Goal: Complete application form: Complete application form

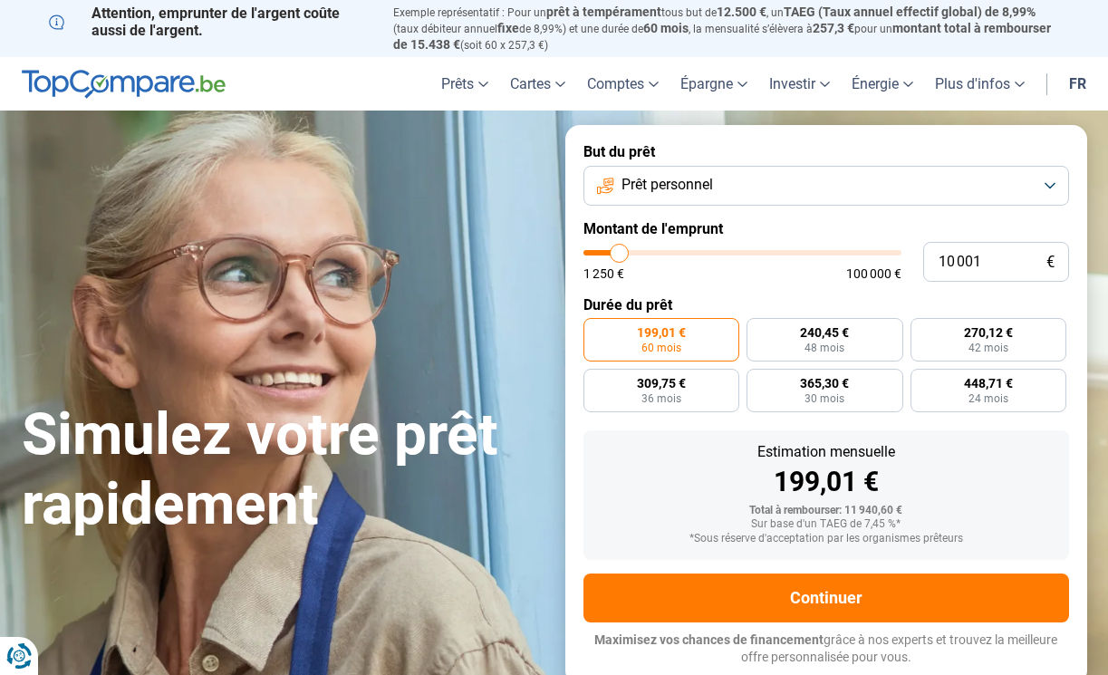
type input "36 500"
type input "36500"
click at [699, 250] on input "range" at bounding box center [742, 252] width 318 height 5
radio input "false"
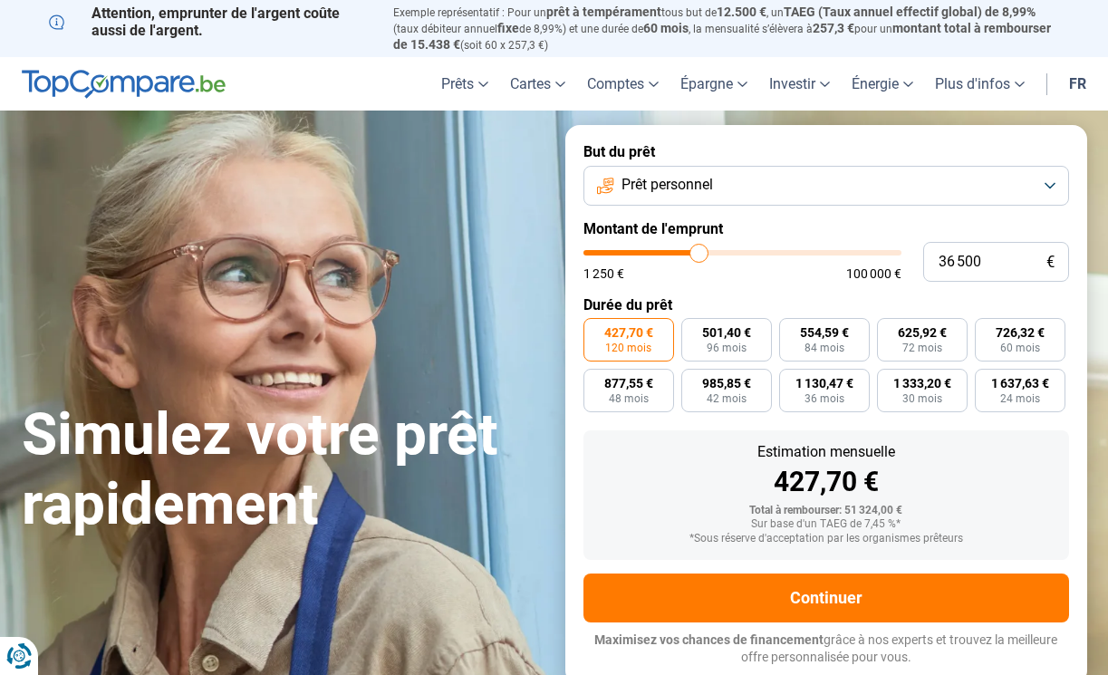
type input "24 000"
type input "24000"
click at [661, 250] on input "range" at bounding box center [742, 252] width 318 height 5
type input "10 250"
type input "10250"
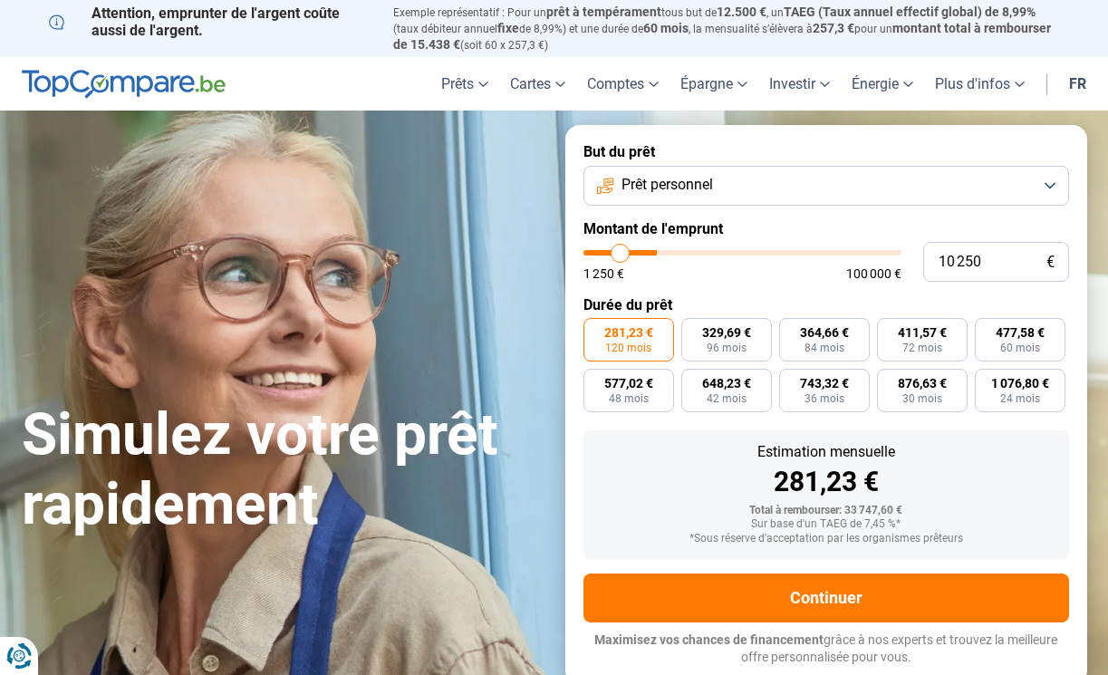
click at [619, 254] on input "range" at bounding box center [742, 252] width 318 height 5
radio input "true"
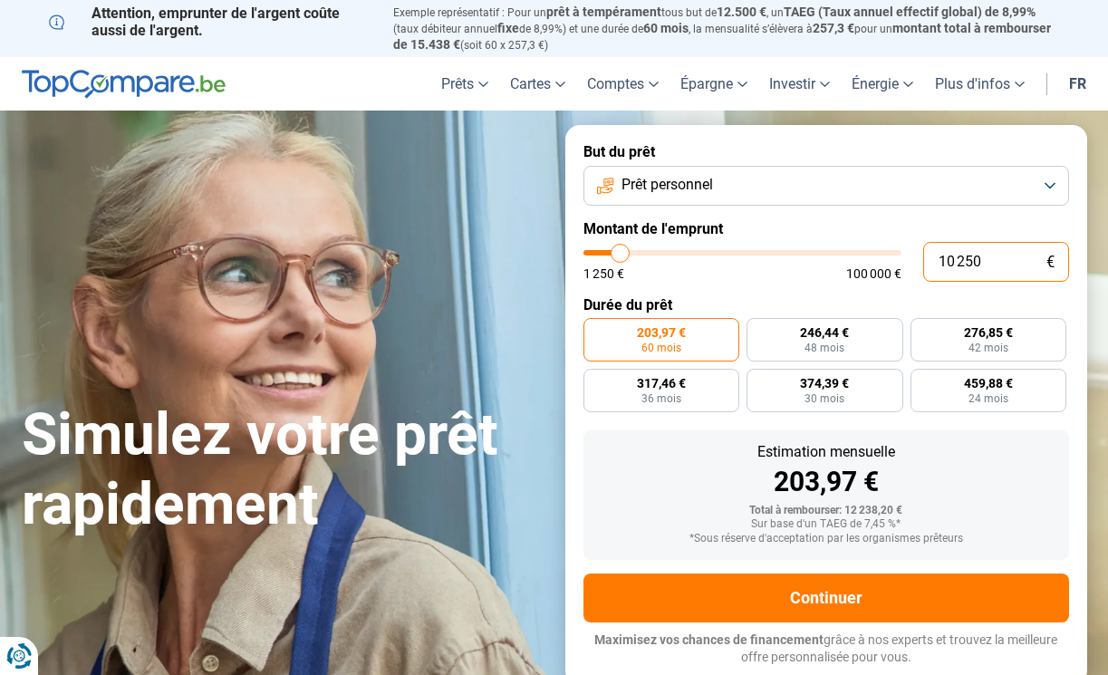
click at [1003, 259] on input "10 250" at bounding box center [996, 262] width 146 height 40
type input "5"
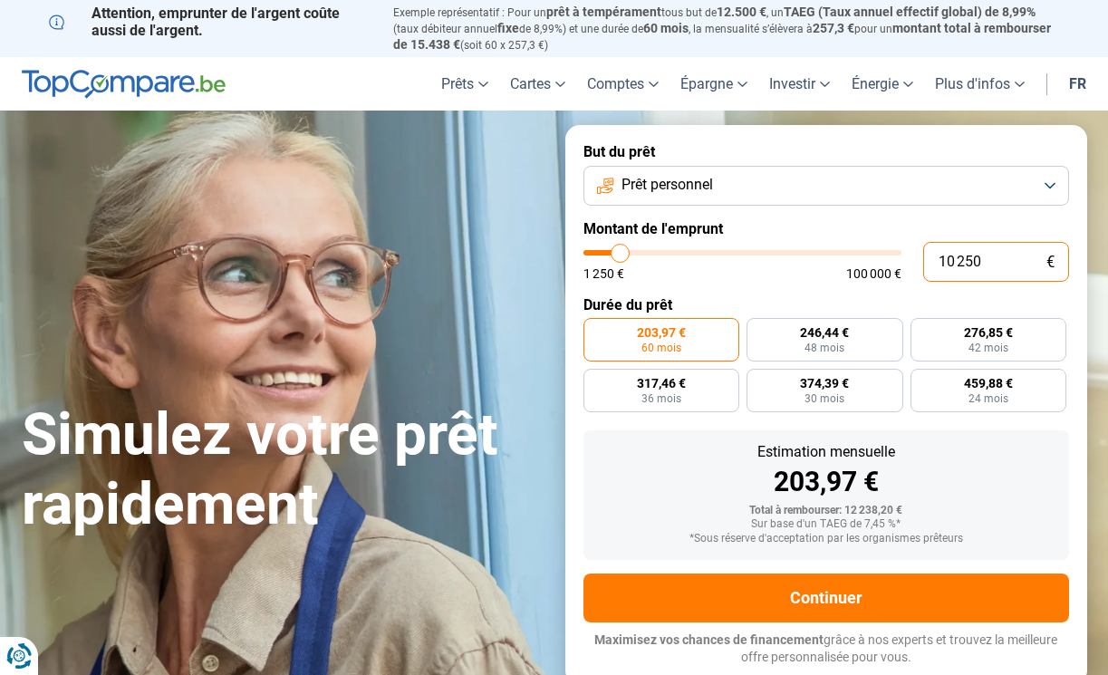
type input "1250"
type input "50"
type input "1250"
type input "500"
type input "1250"
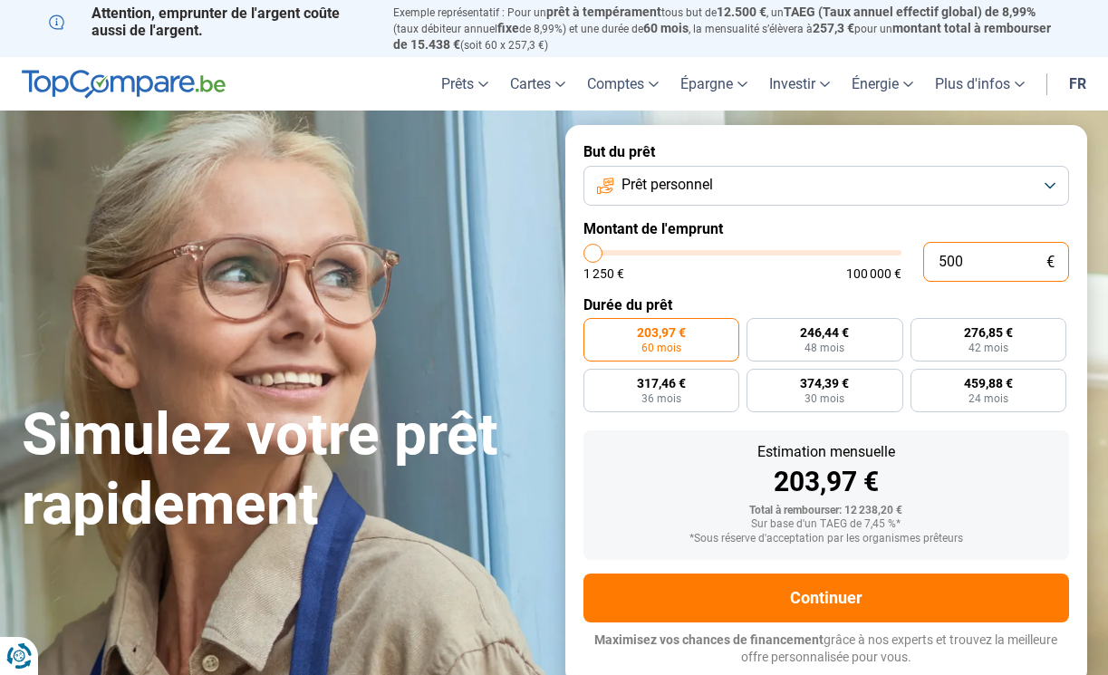
type input "5 000"
type input "5000"
radio input "true"
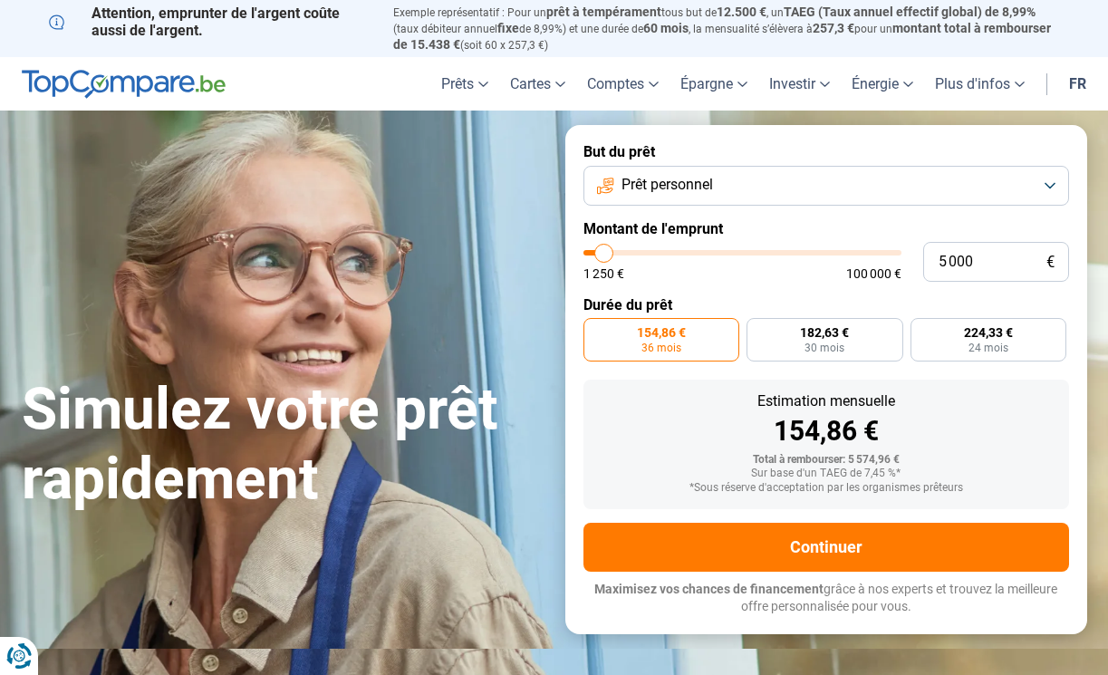
click at [826, 275] on div "1 250 € 100 000 €" at bounding box center [742, 273] width 318 height 13
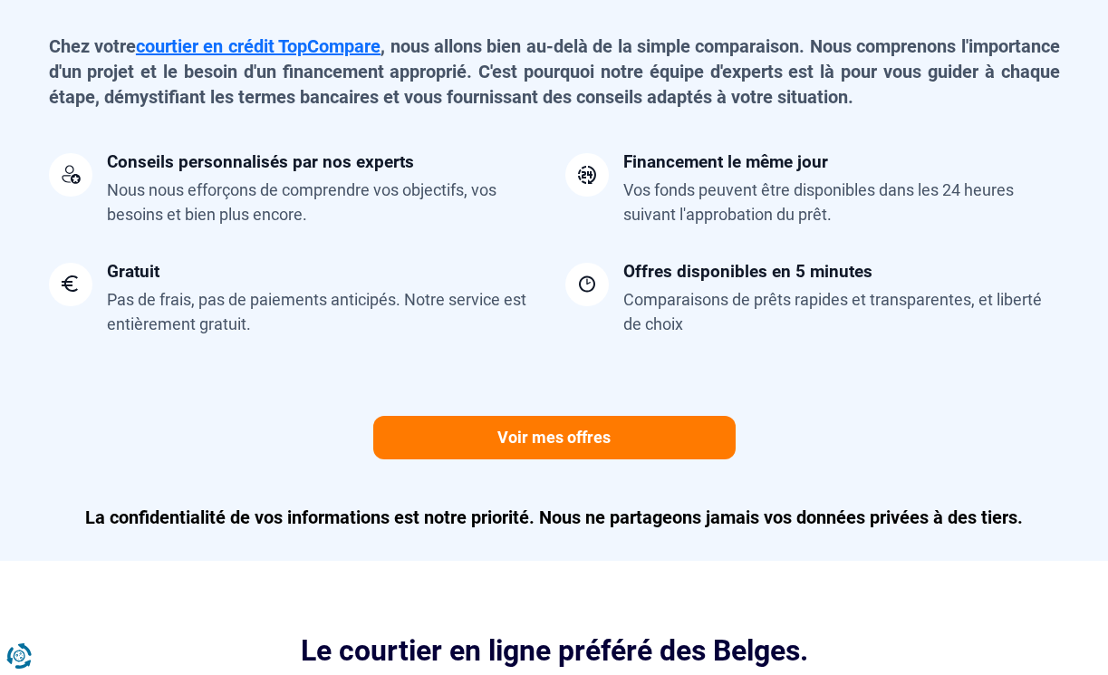
scroll to position [1574, 0]
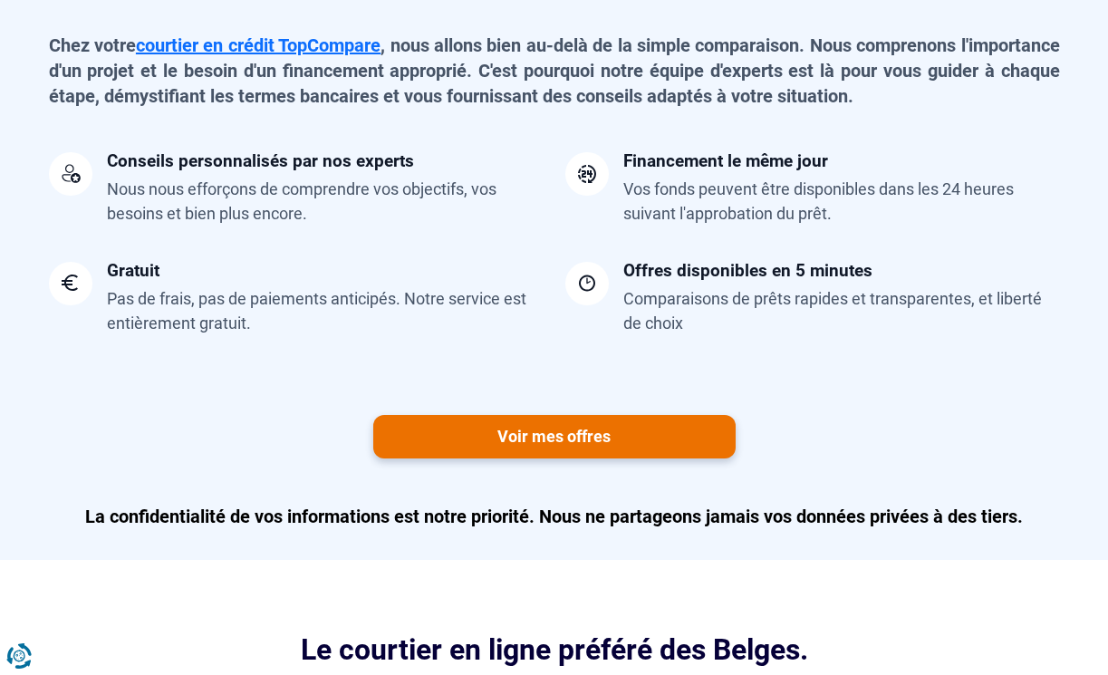
click at [628, 430] on link "Voir mes offres" at bounding box center [554, 436] width 362 height 43
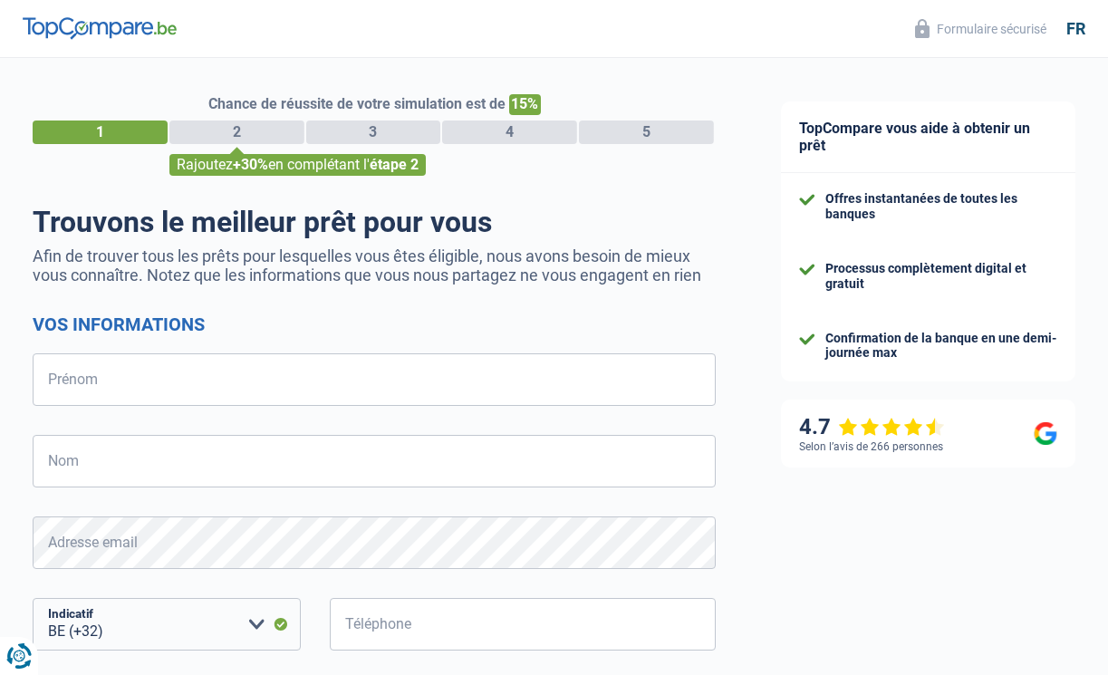
select select "32"
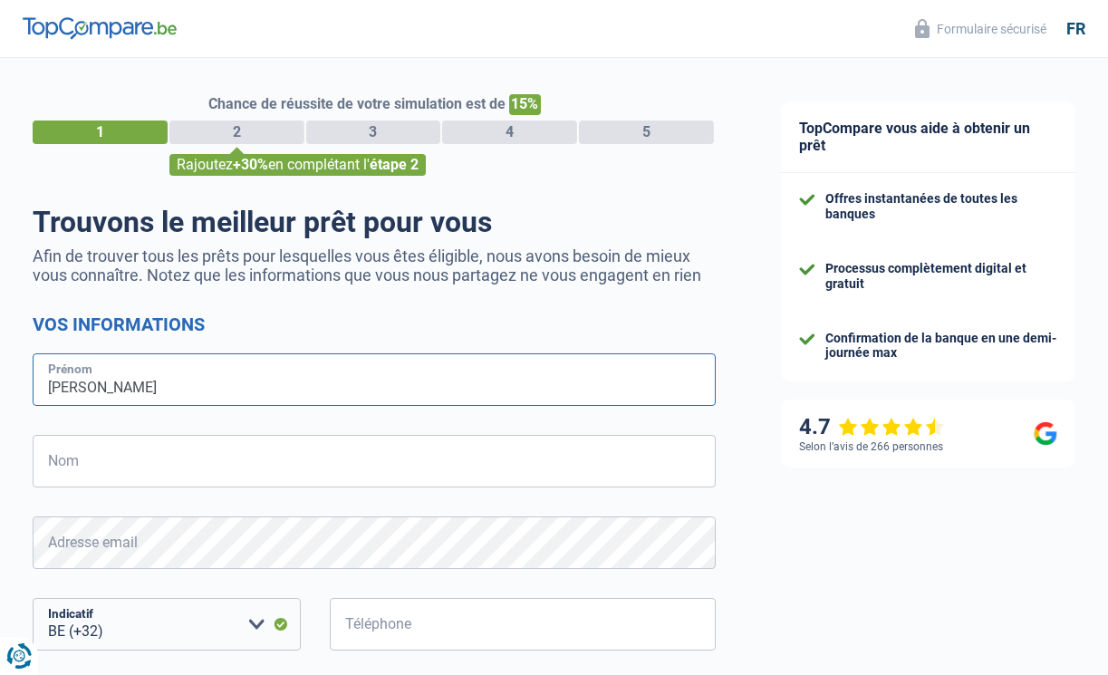
type input "Georges"
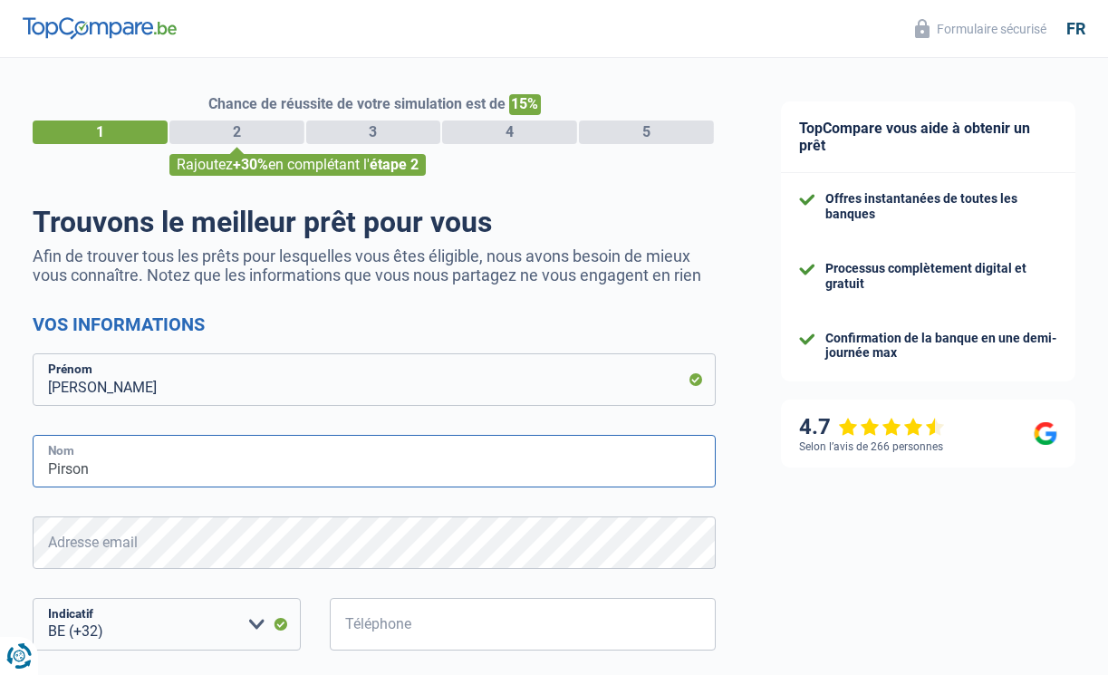
type input "Pirson"
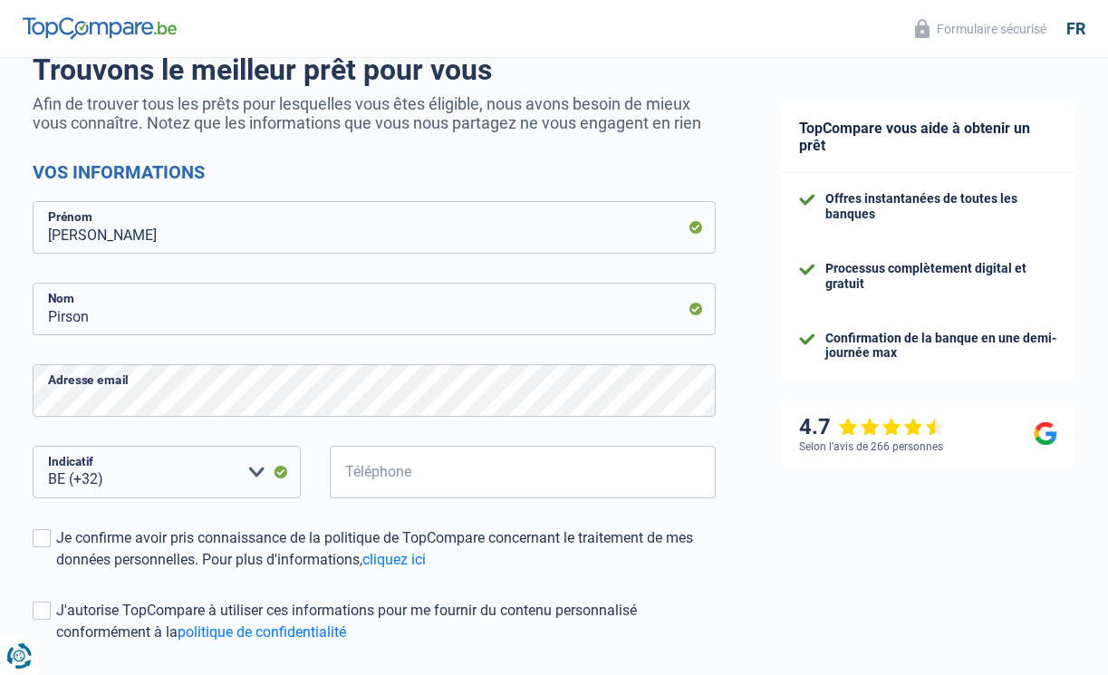
scroll to position [168, 0]
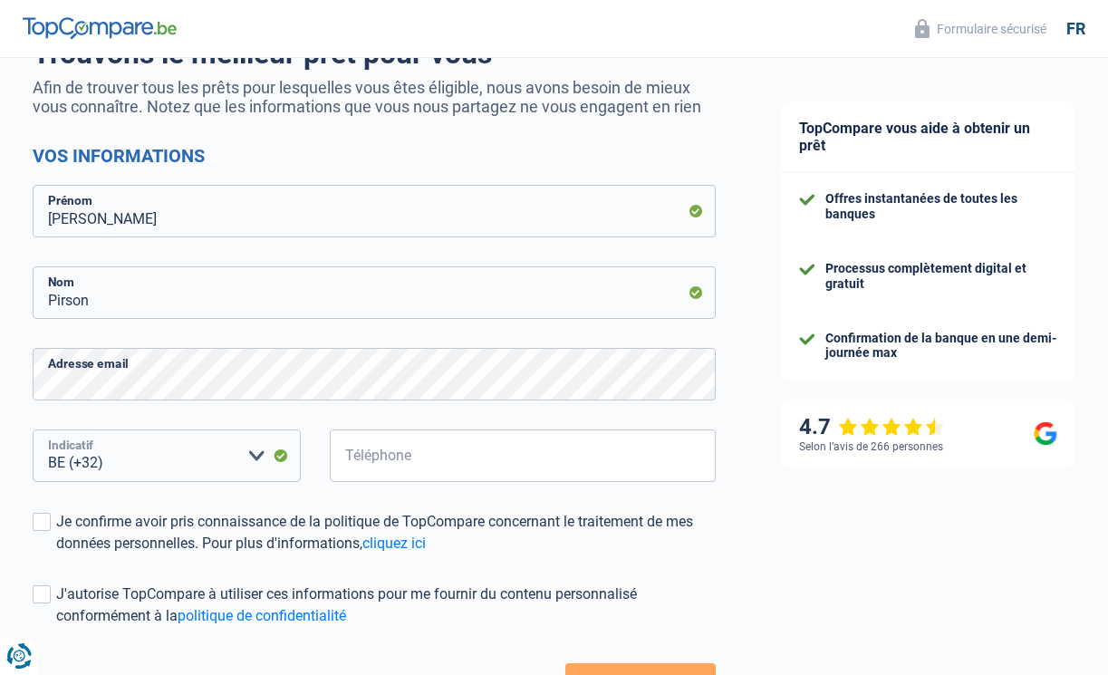
click at [134, 467] on select "BE (+32) LU (+352) Veuillez sélectionner une option" at bounding box center [167, 455] width 268 height 53
click at [154, 461] on select "BE (+32) LU (+352) Veuillez sélectionner une option" at bounding box center [167, 455] width 268 height 53
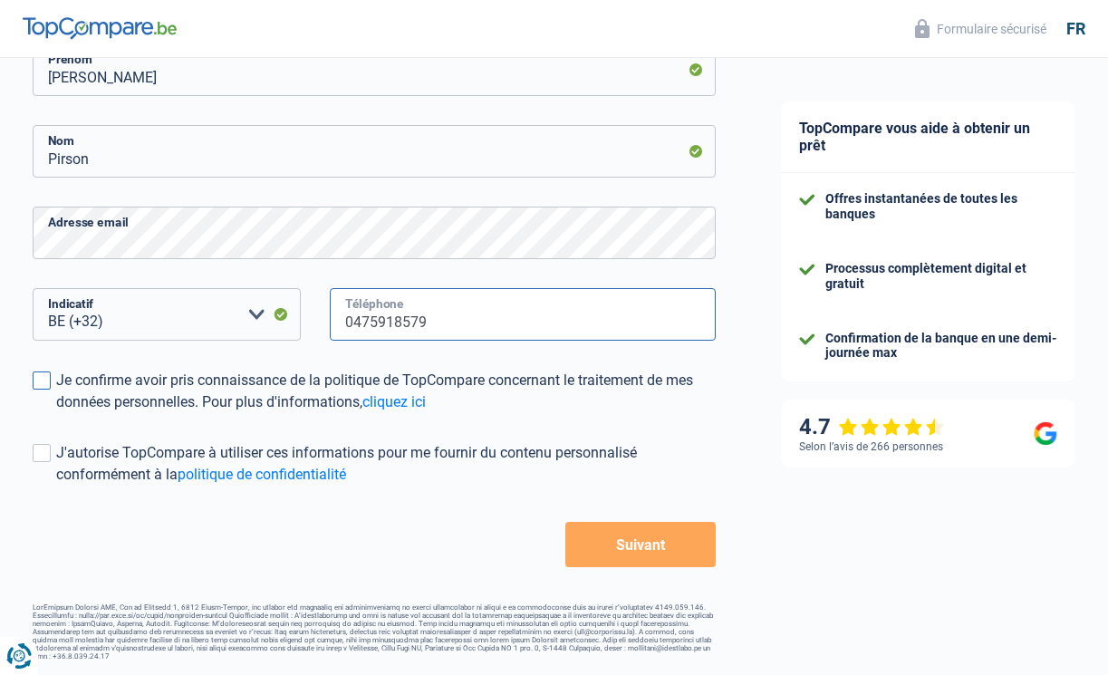
scroll to position [309, 0]
type input "0475918579"
click at [47, 380] on span at bounding box center [42, 381] width 18 height 18
click at [56, 414] on input "Je confirme avoir pris connaissance de la politique de TopCompare concernant le…" at bounding box center [56, 414] width 0 height 0
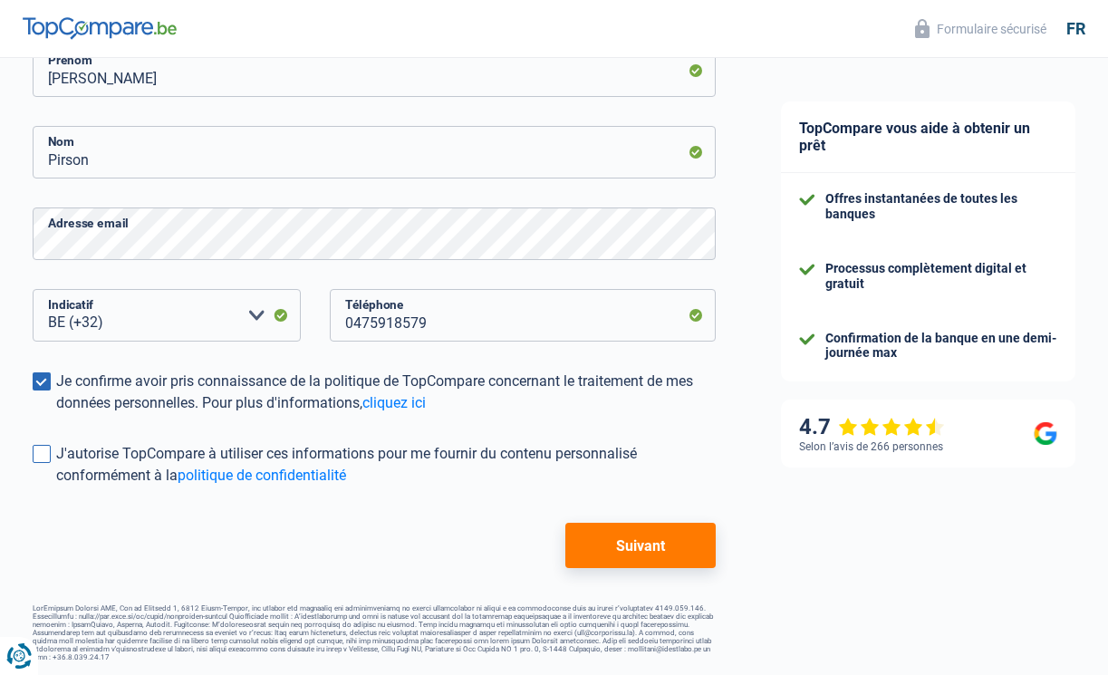
click at [43, 450] on span at bounding box center [42, 454] width 18 height 18
click at [56, 486] on input "J'autorise TopCompare à utiliser ces informations pour me fournir du contenu pe…" at bounding box center [56, 486] width 0 height 0
click at [628, 543] on button "Suivant" at bounding box center [640, 545] width 150 height 45
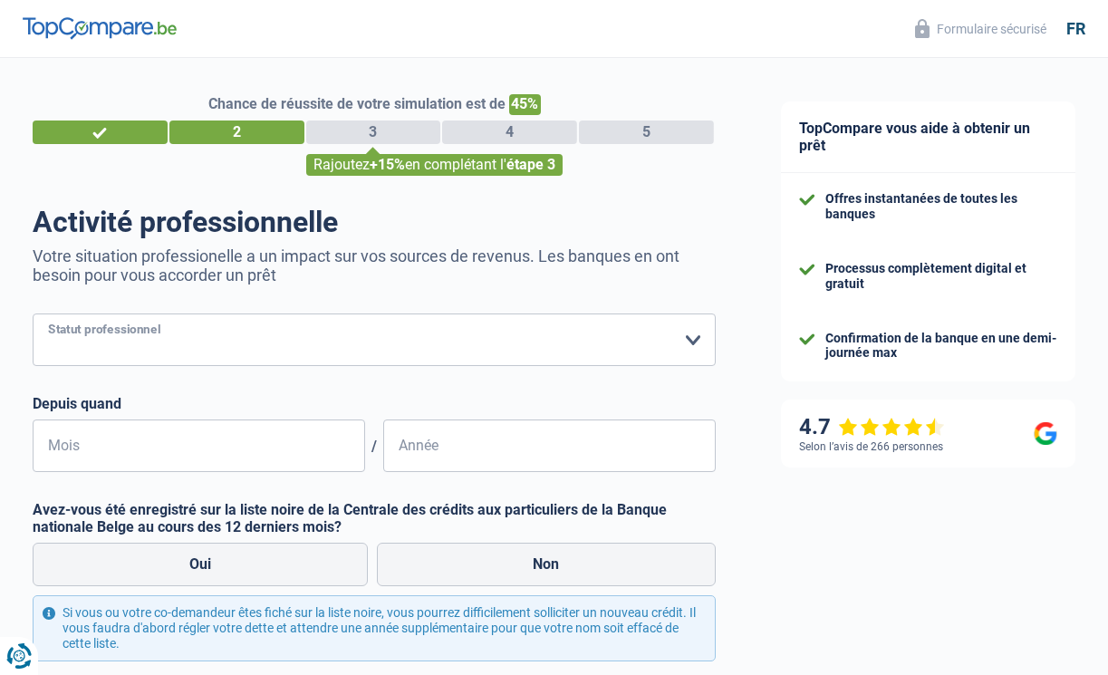
select select "retired"
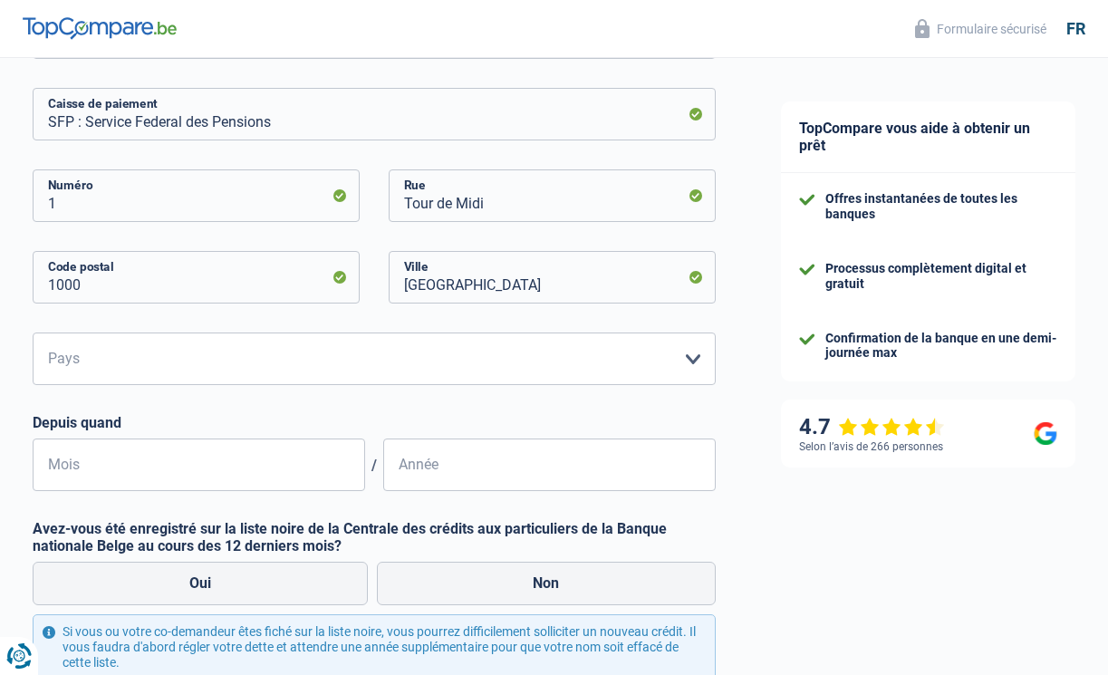
scroll to position [328, 0]
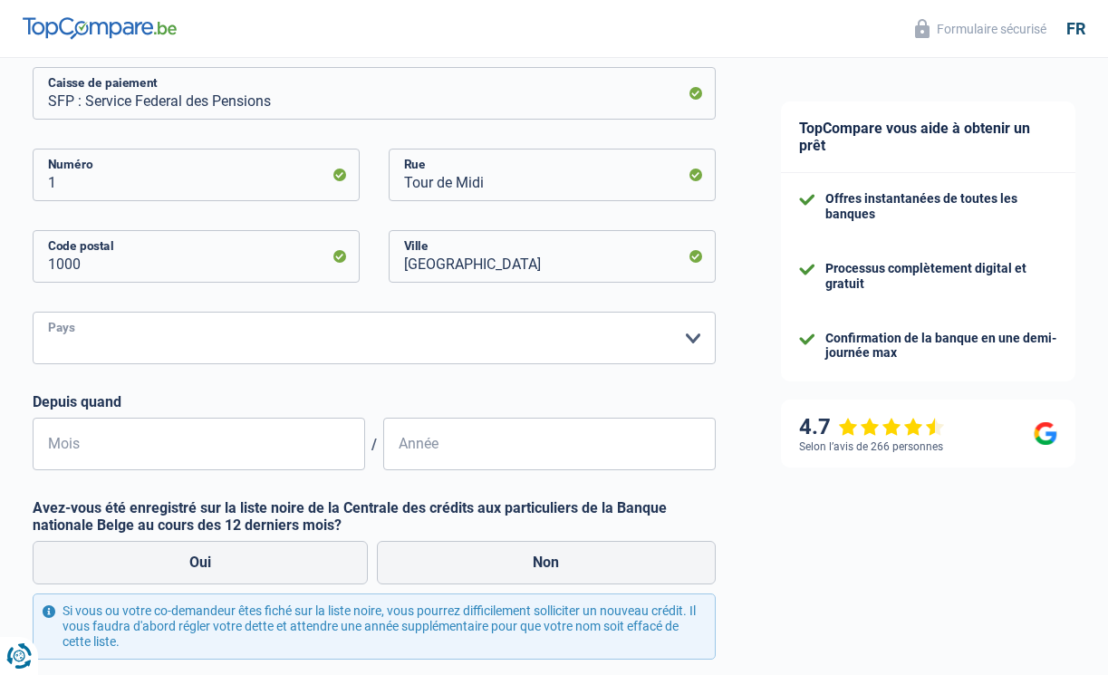
click at [226, 330] on select "Belgique Luxembourg Veuillez sélectionner une option" at bounding box center [374, 338] width 683 height 53
select select "BE"
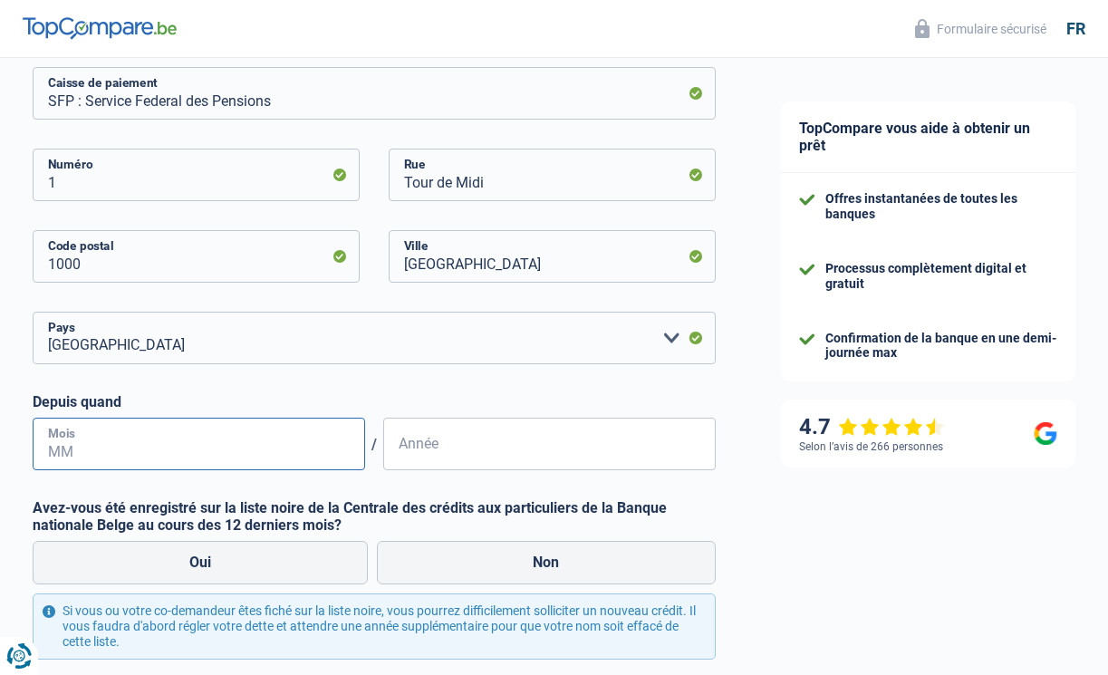
click at [249, 447] on input "Mois" at bounding box center [199, 443] width 332 height 53
type input "09"
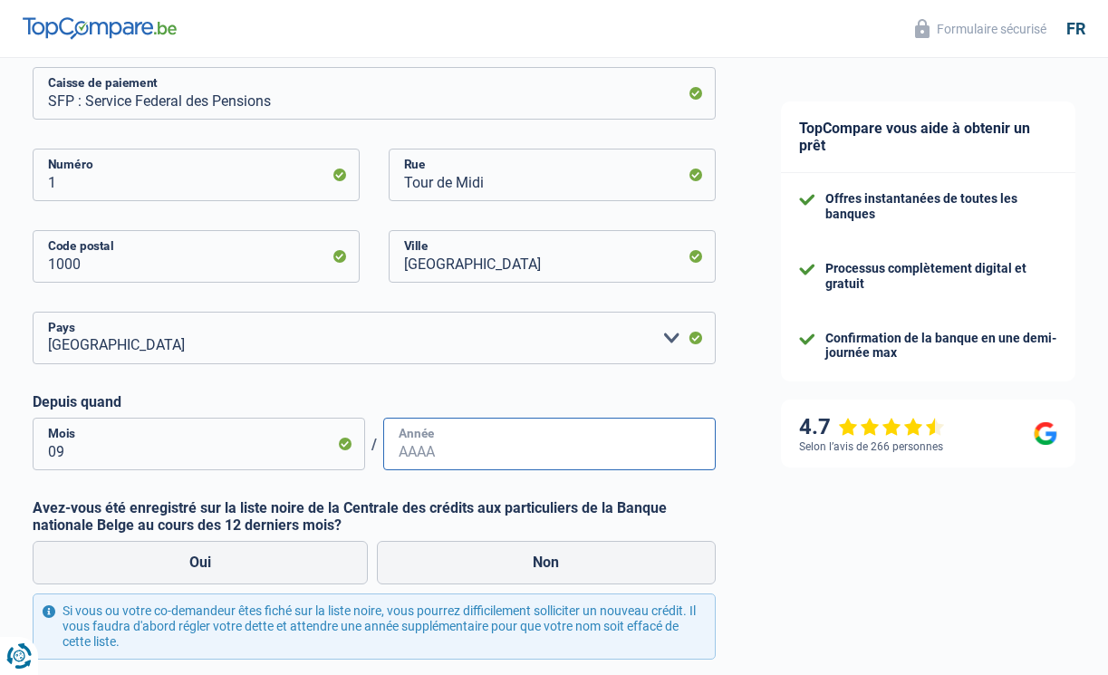
click at [456, 447] on input "Année" at bounding box center [549, 443] width 332 height 53
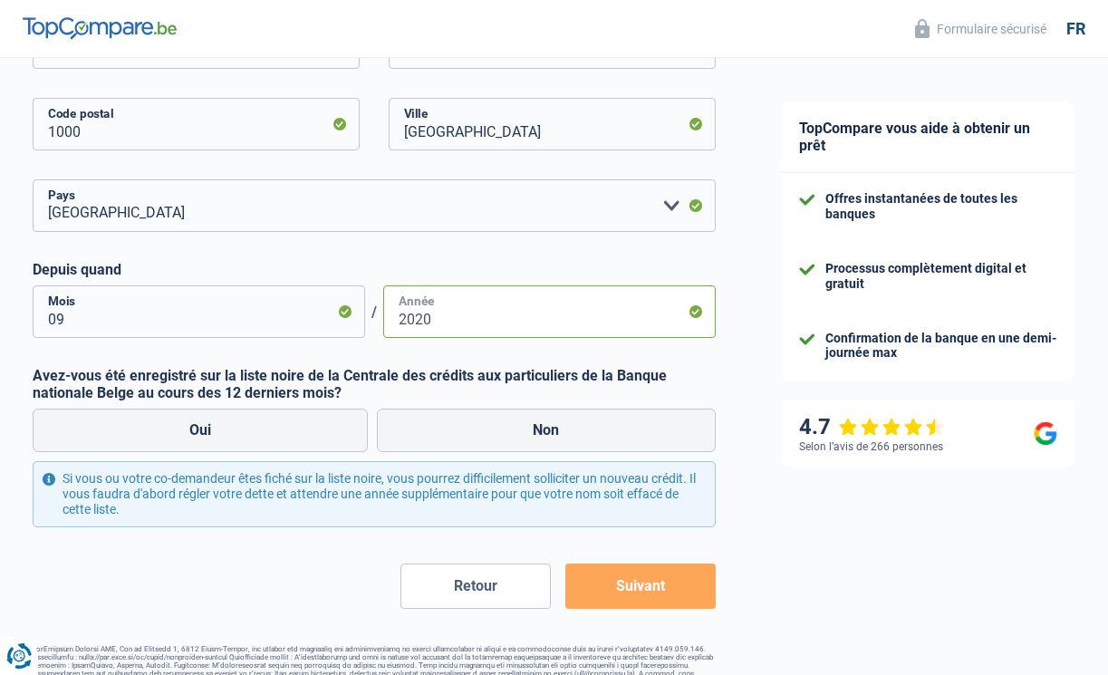
scroll to position [495, 0]
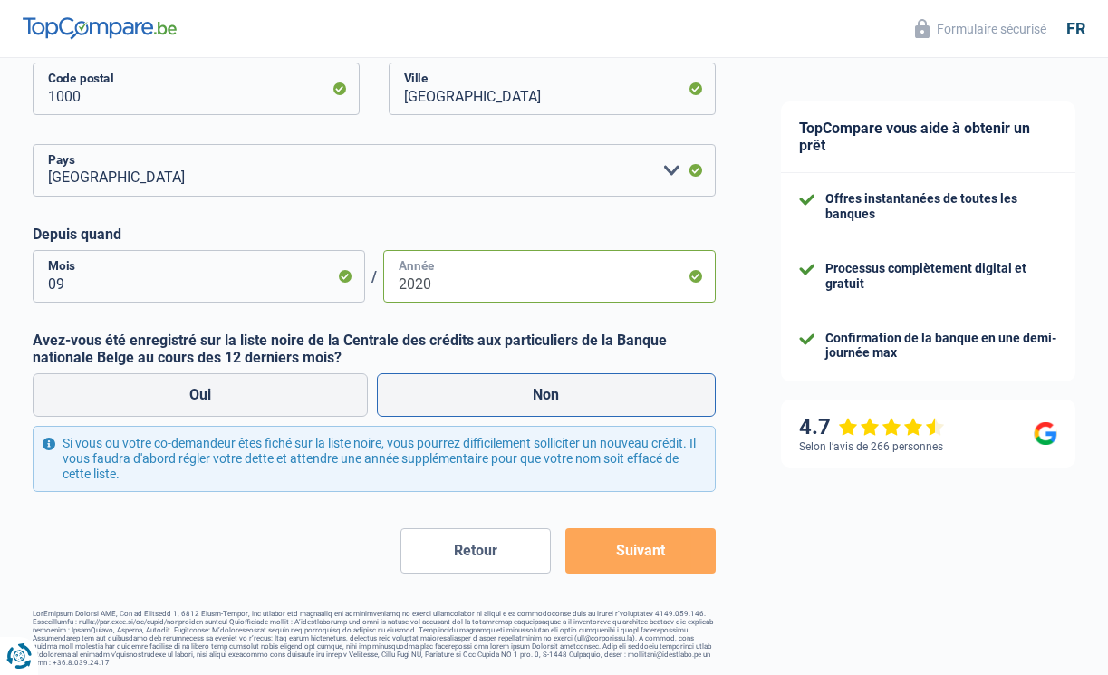
type input "2020"
click at [502, 393] on label "Non" at bounding box center [547, 394] width 340 height 43
click at [502, 393] on input "Non" at bounding box center [547, 394] width 340 height 43
radio input "true"
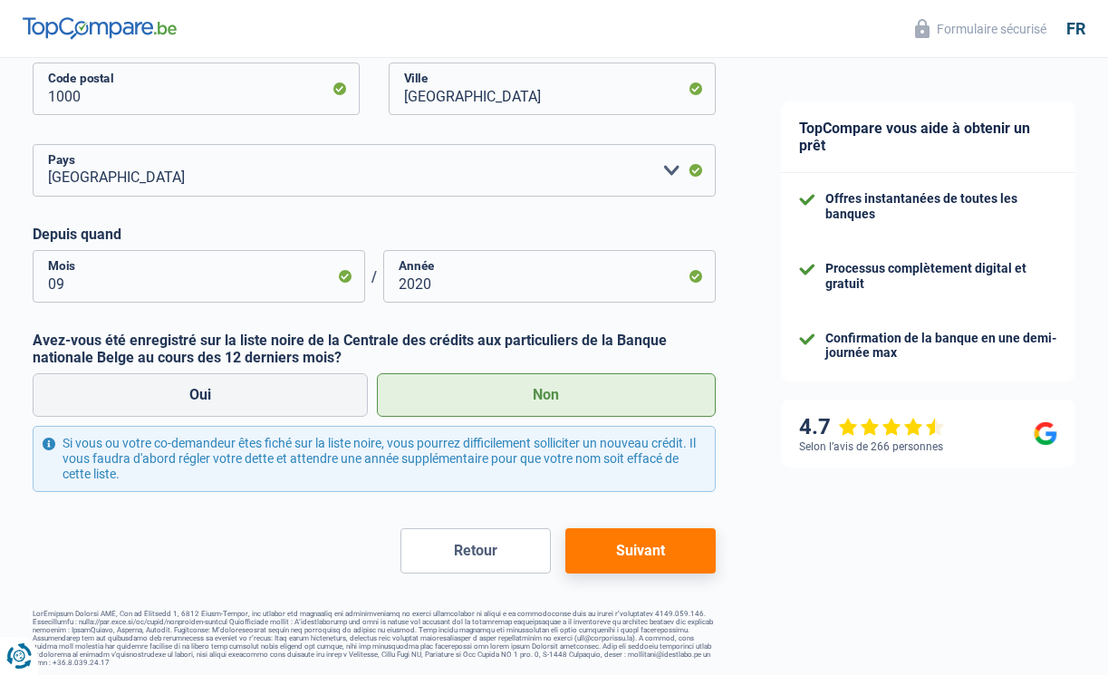
click at [630, 531] on button "Suivant" at bounding box center [640, 550] width 150 height 45
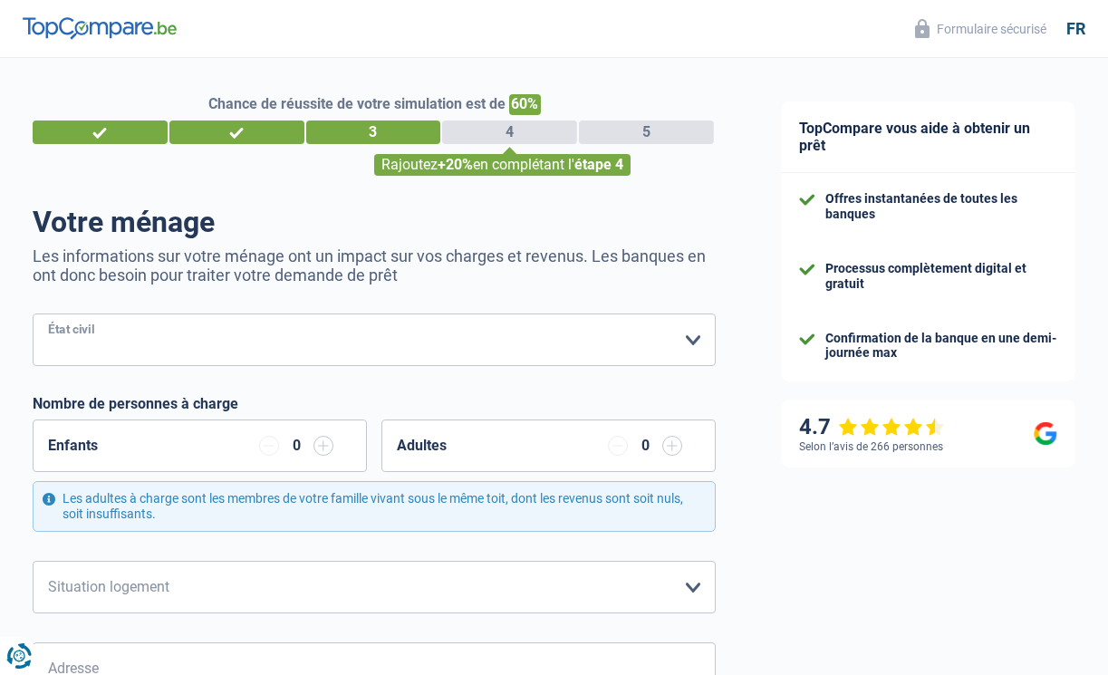
select select "single"
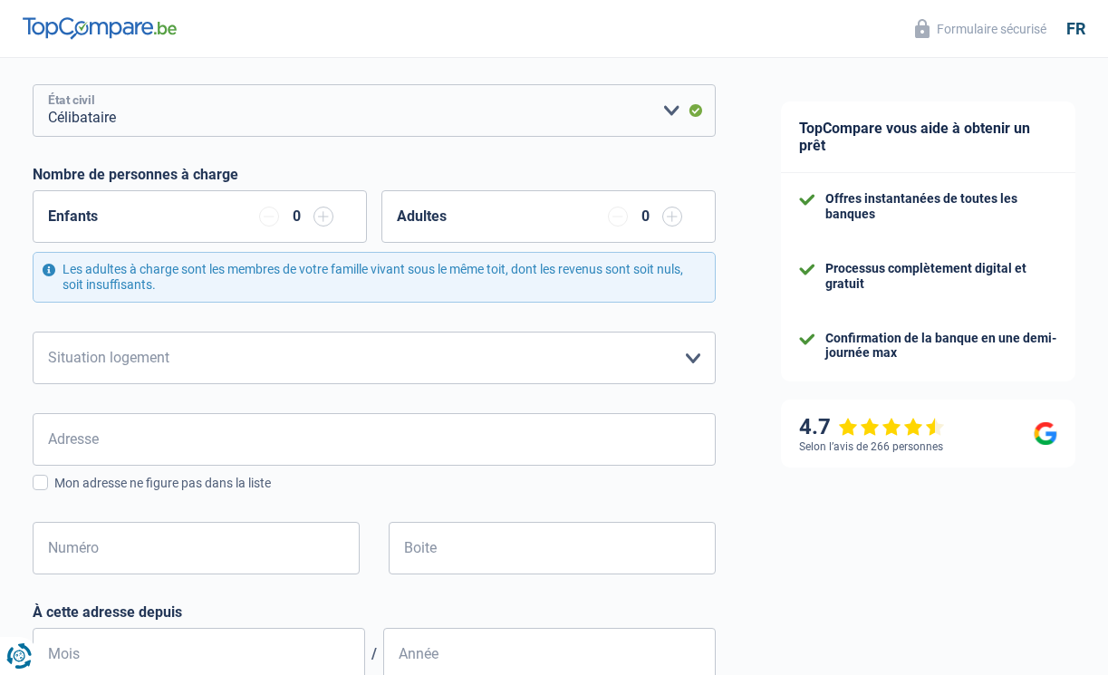
scroll to position [245, 0]
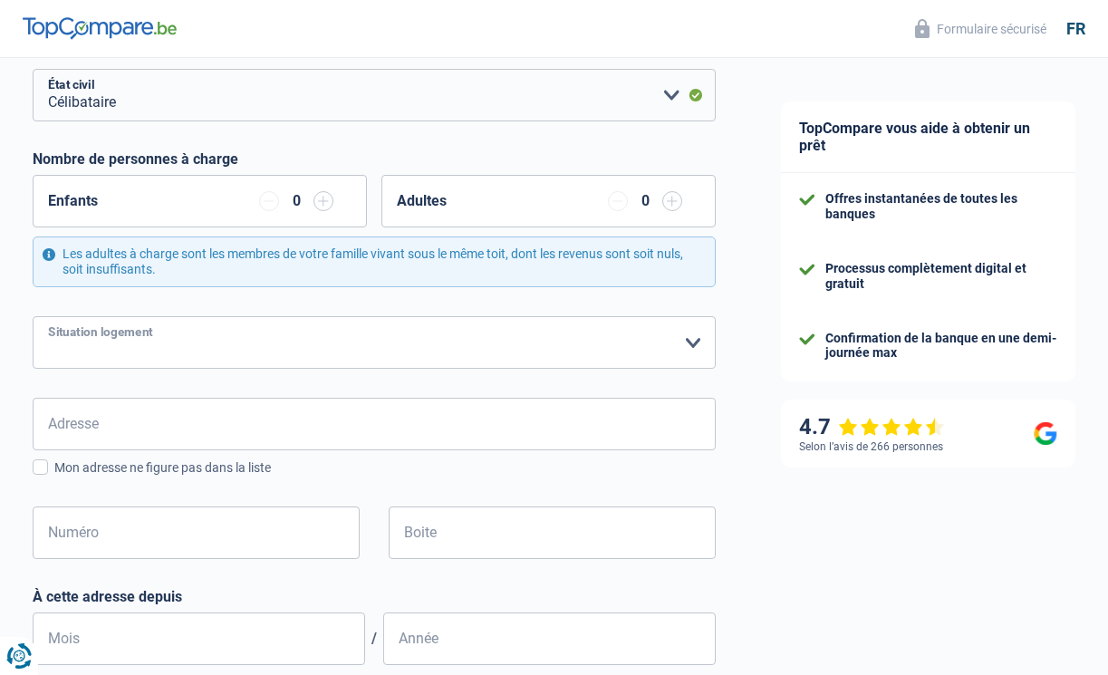
select select "ownerWithoutMortgage"
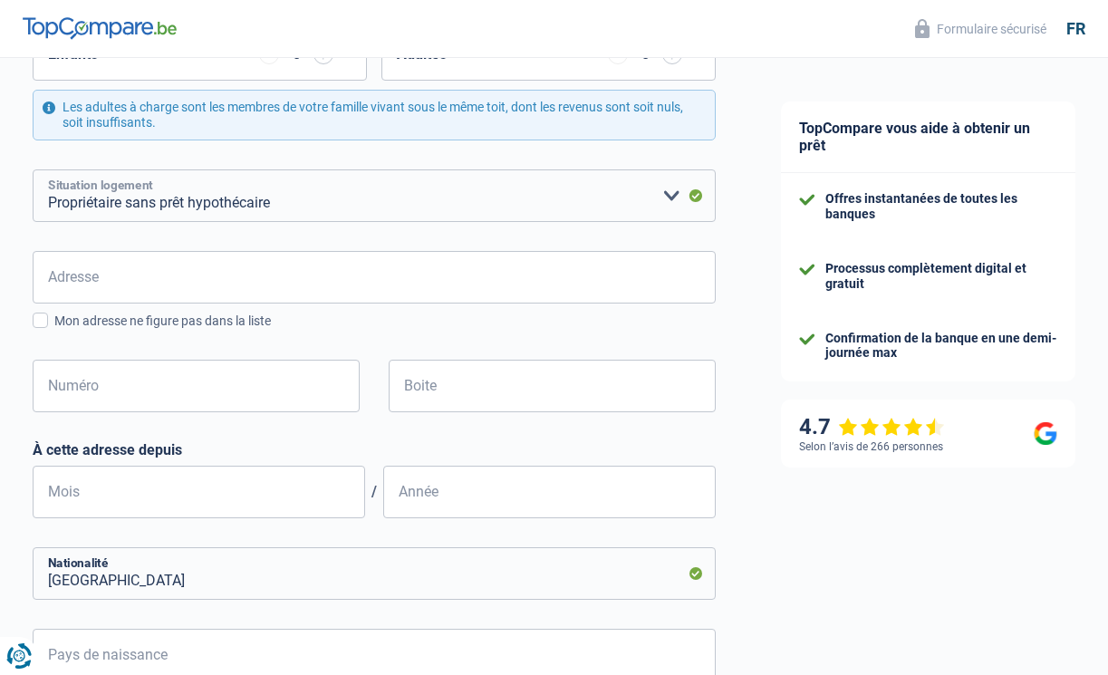
scroll to position [405, 0]
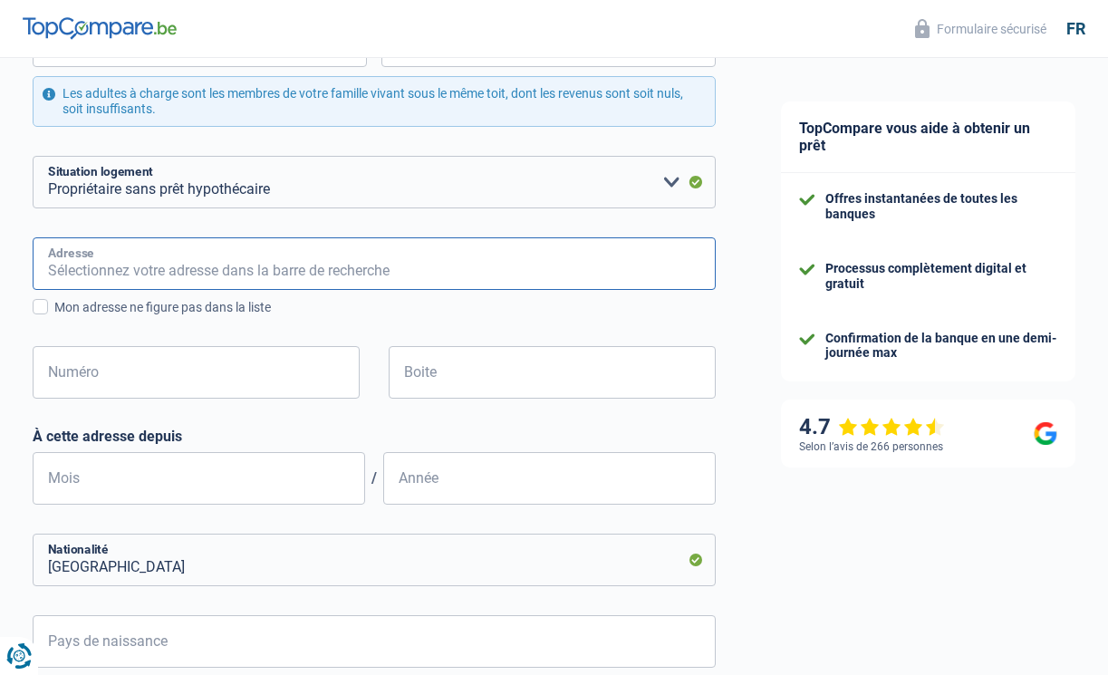
click at [365, 261] on input "Adresse" at bounding box center [374, 263] width 683 height 53
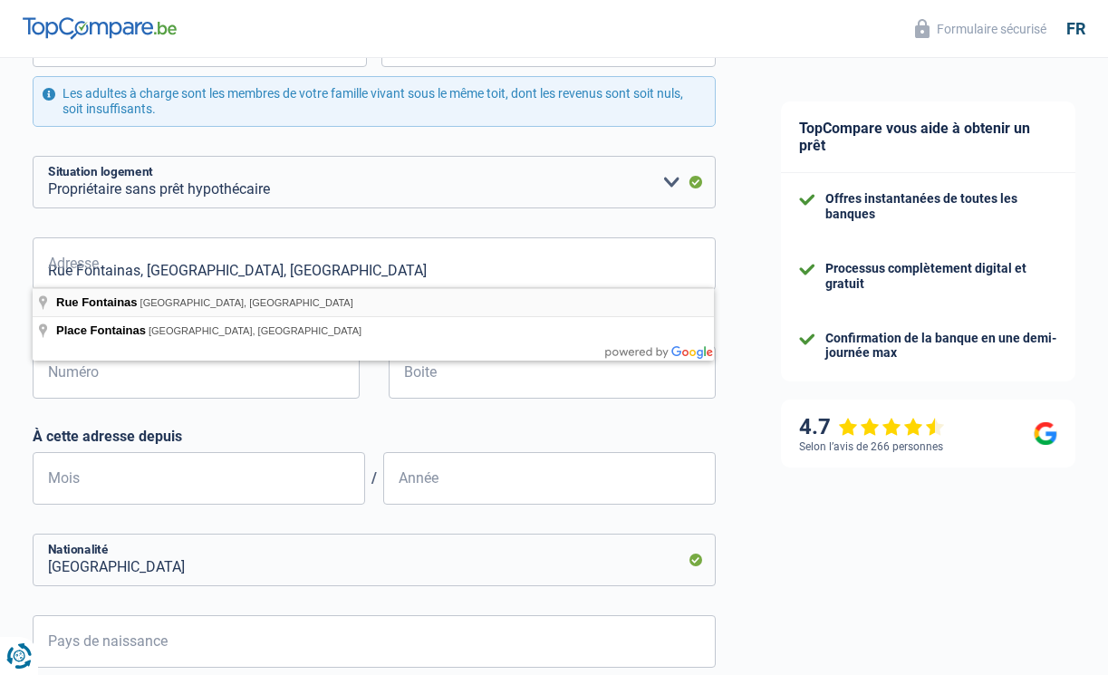
type input "Rue Fontainas, 1060, Saint-Gilles, BE"
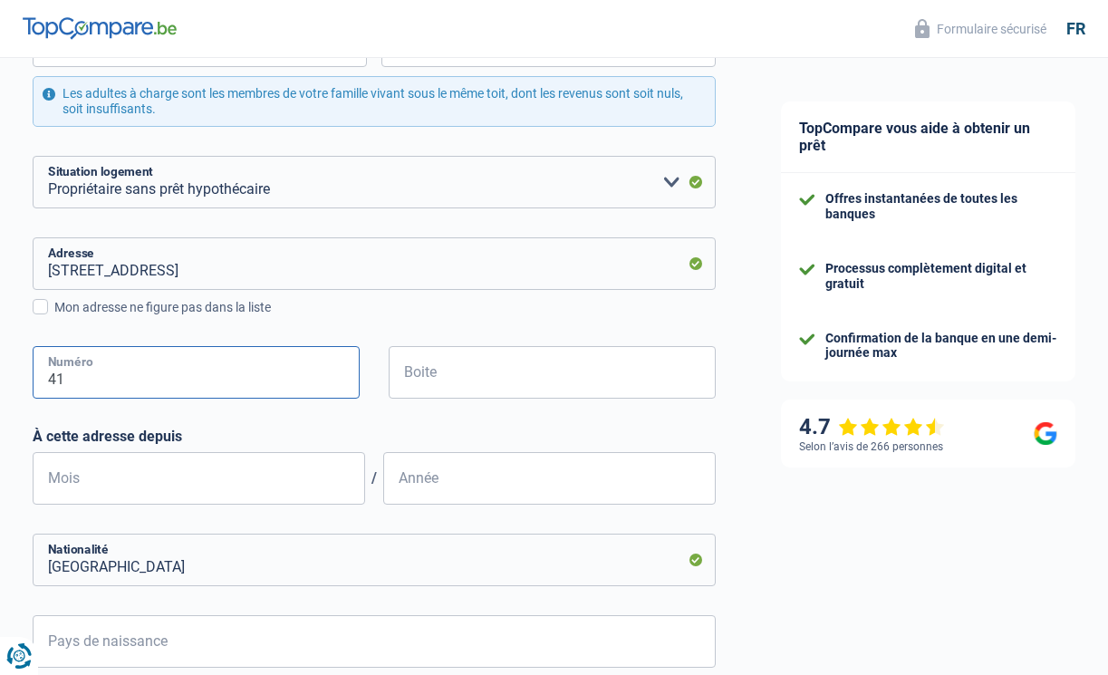
type input "41"
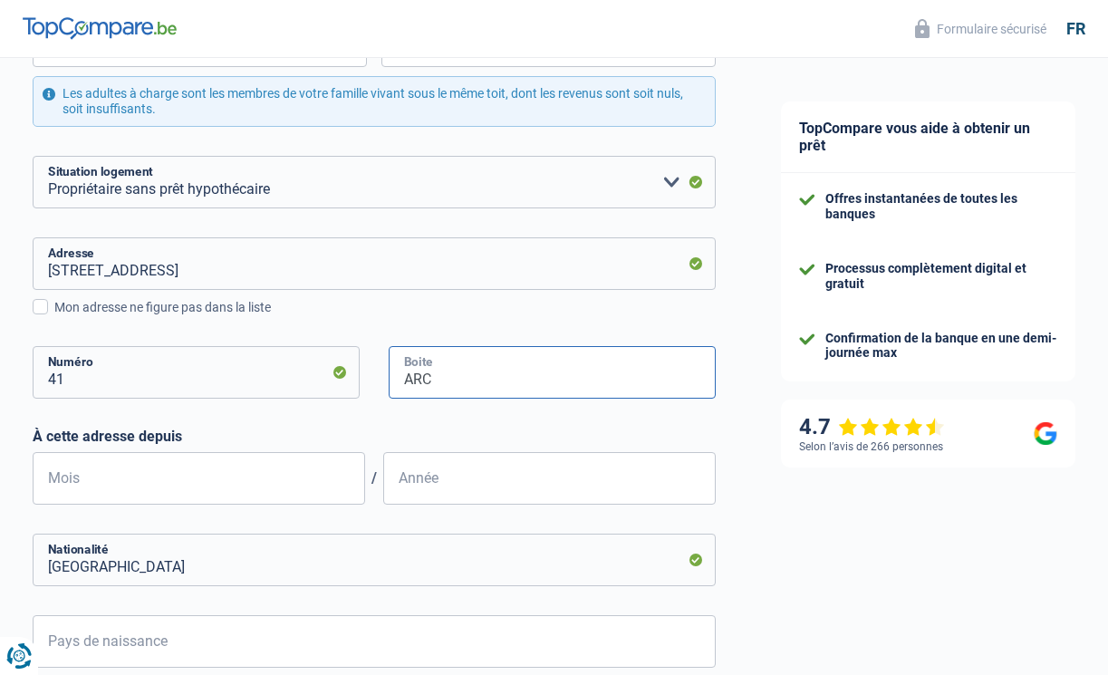
type input "ARC"
click at [365, 501] on div "Mois / Année" at bounding box center [374, 478] width 683 height 53
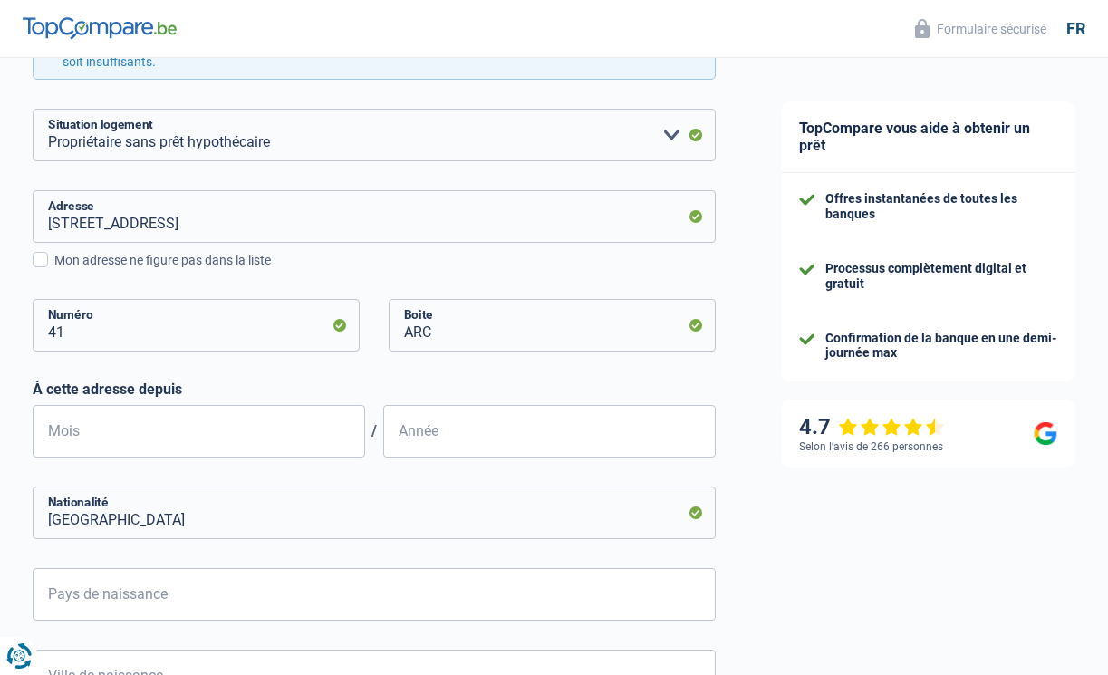
scroll to position [444, 0]
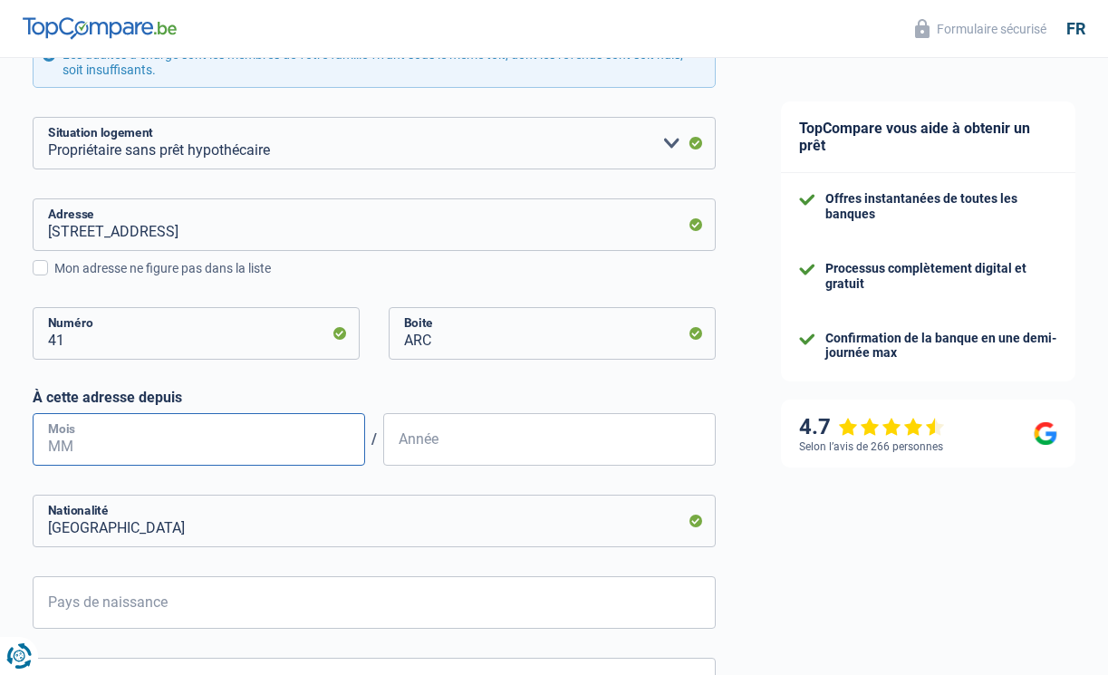
click at [213, 431] on input "Mois" at bounding box center [199, 439] width 332 height 53
click at [283, 439] on input "Mois" at bounding box center [199, 439] width 332 height 53
type input "10"
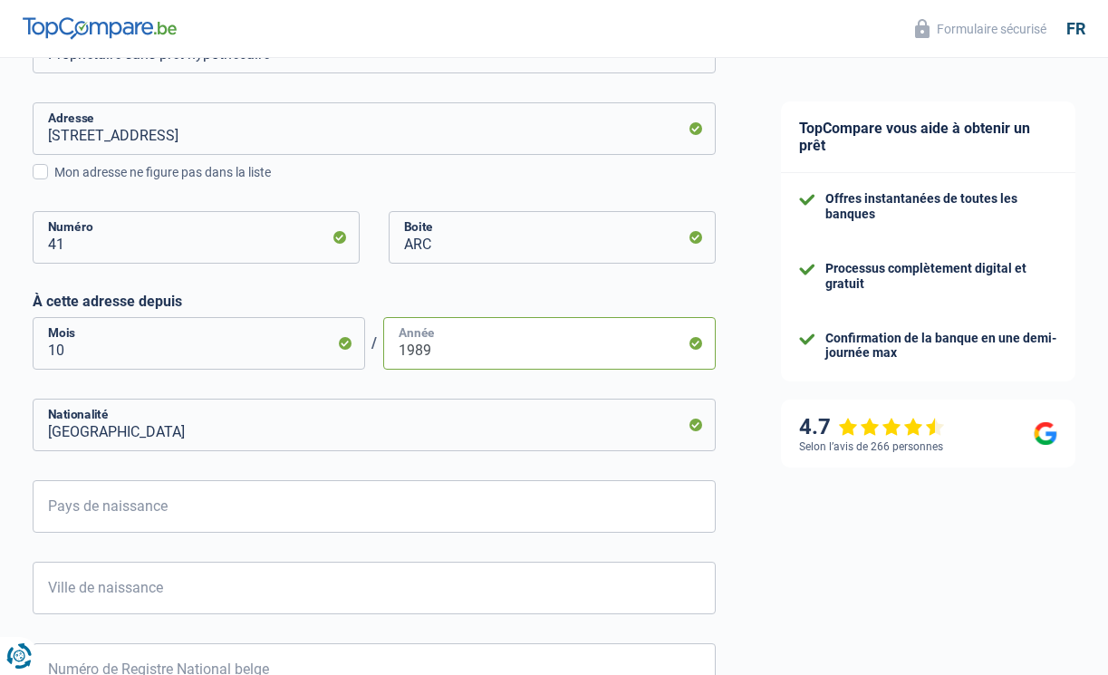
scroll to position [577, 0]
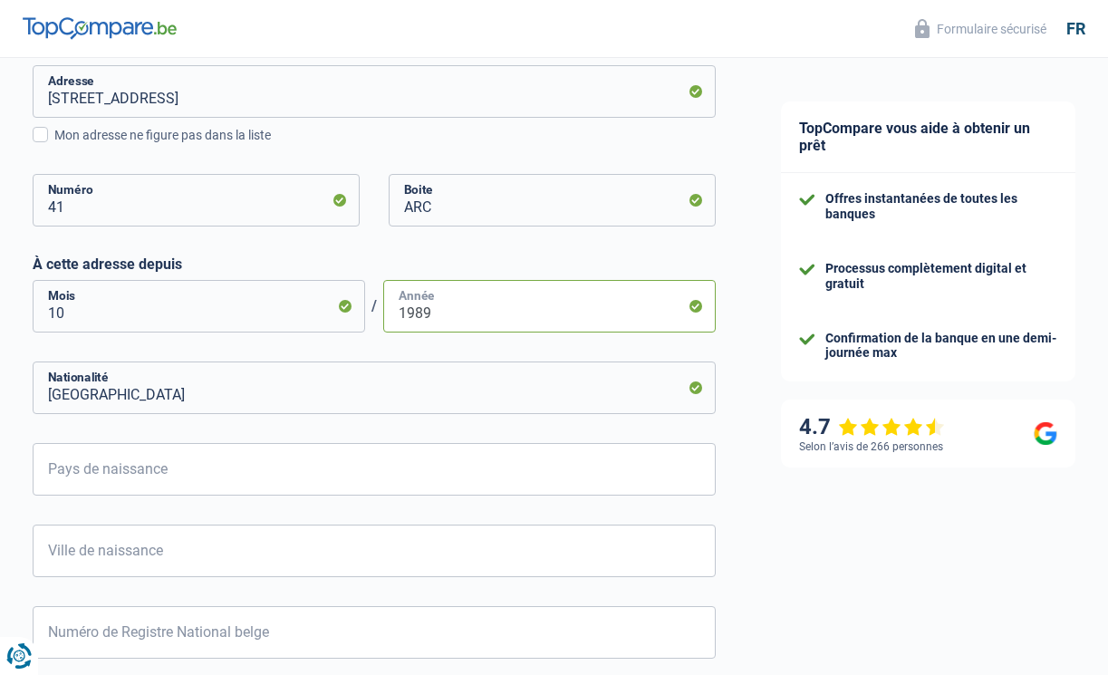
type input "1989"
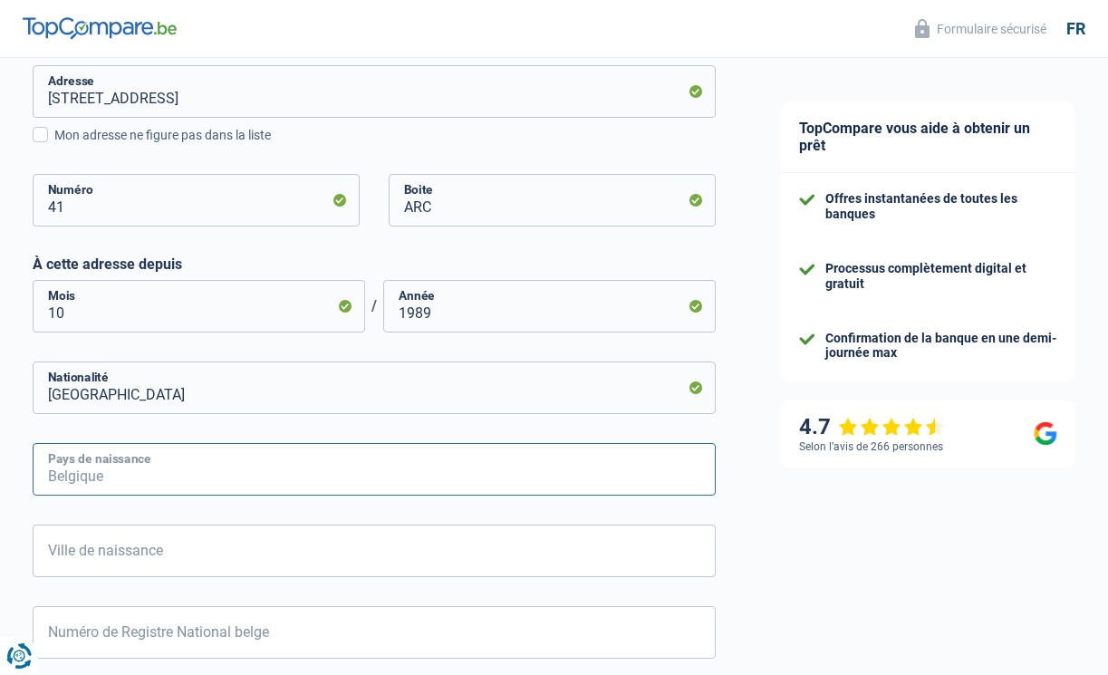
click at [291, 474] on input "Pays de naissance" at bounding box center [374, 469] width 683 height 53
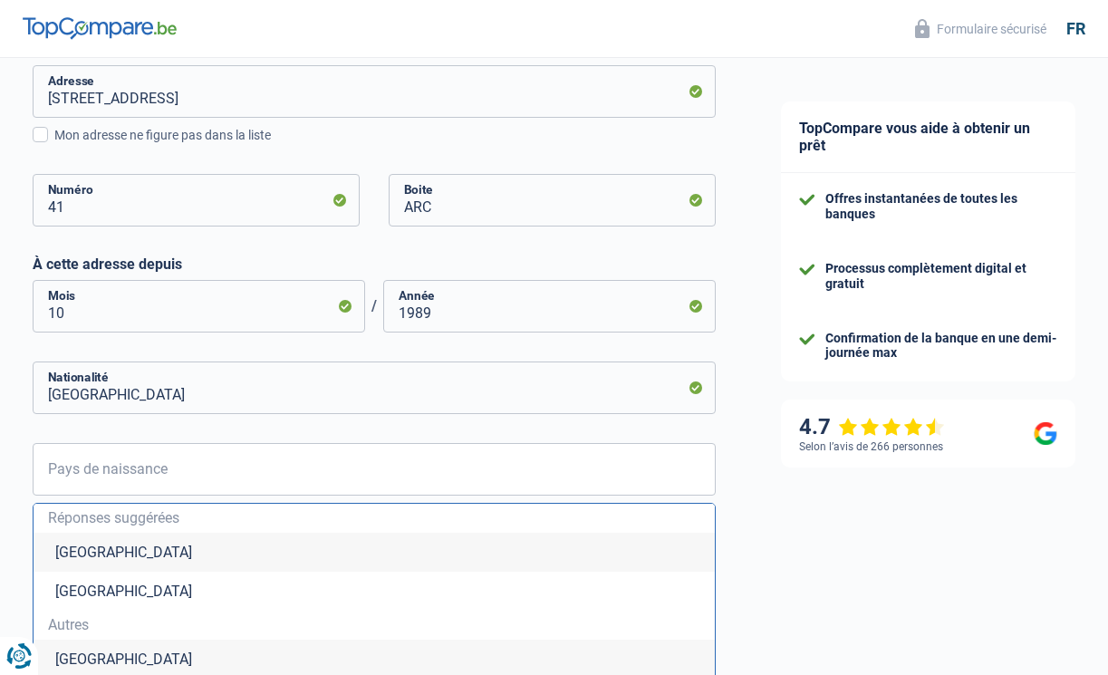
click at [279, 538] on li "Belgique" at bounding box center [374, 552] width 681 height 39
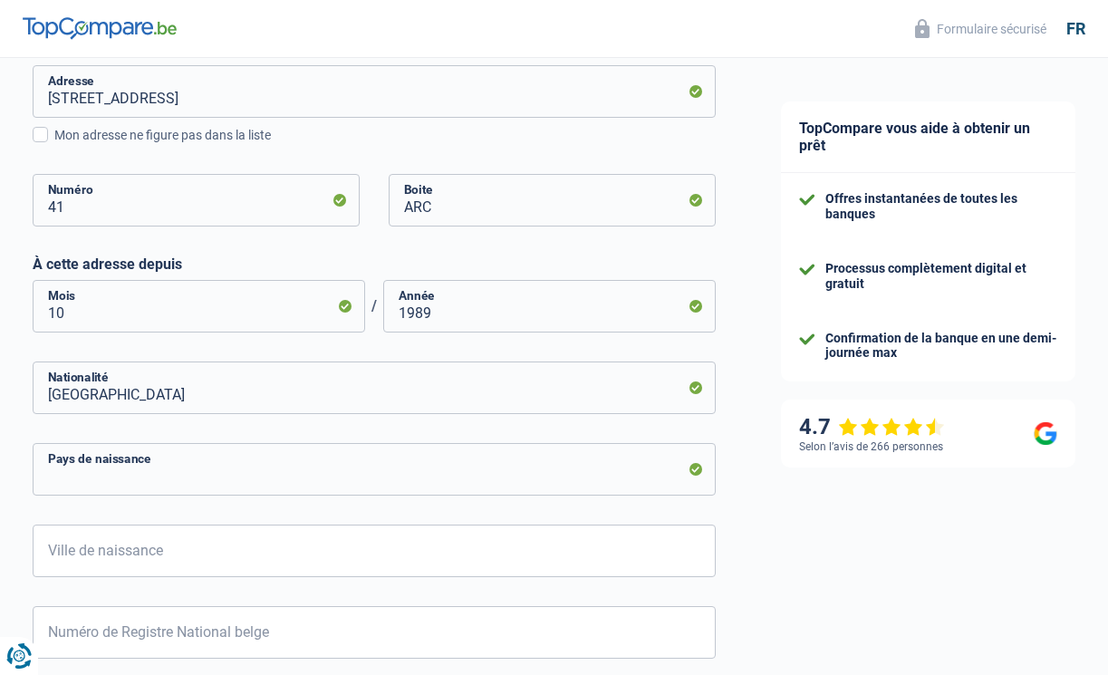
type input "Belgique"
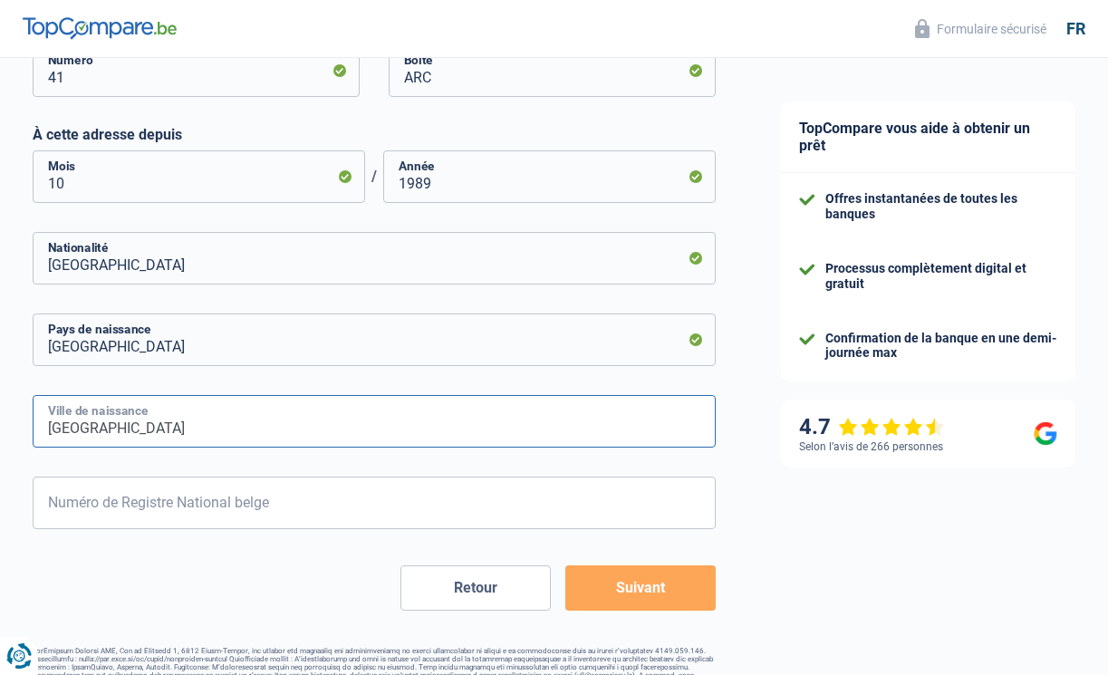
scroll to position [726, 0]
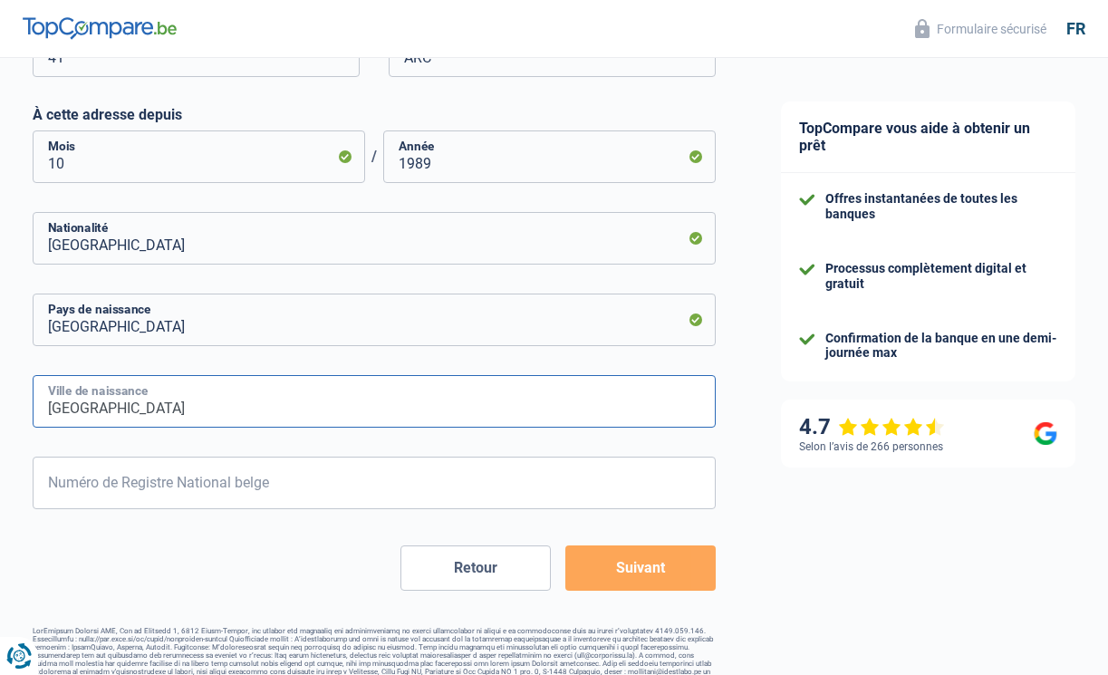
type input "Namur"
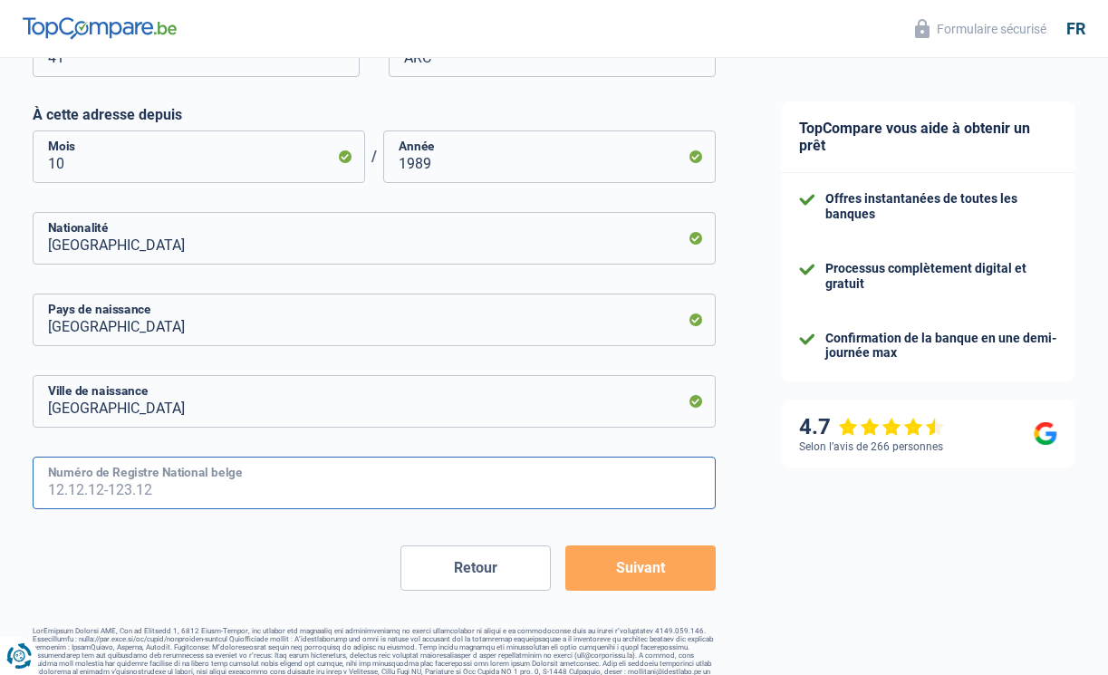
click at [287, 479] on input "Numéro de Registre National belge" at bounding box center [374, 482] width 683 height 53
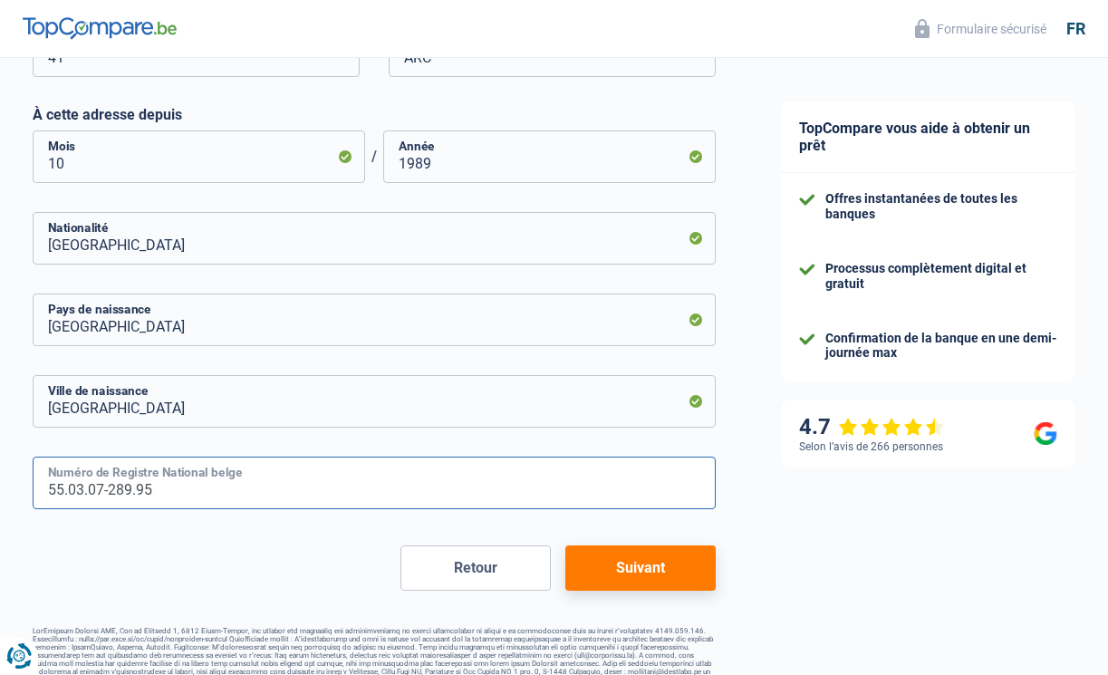
type input "55.03.07-289.95"
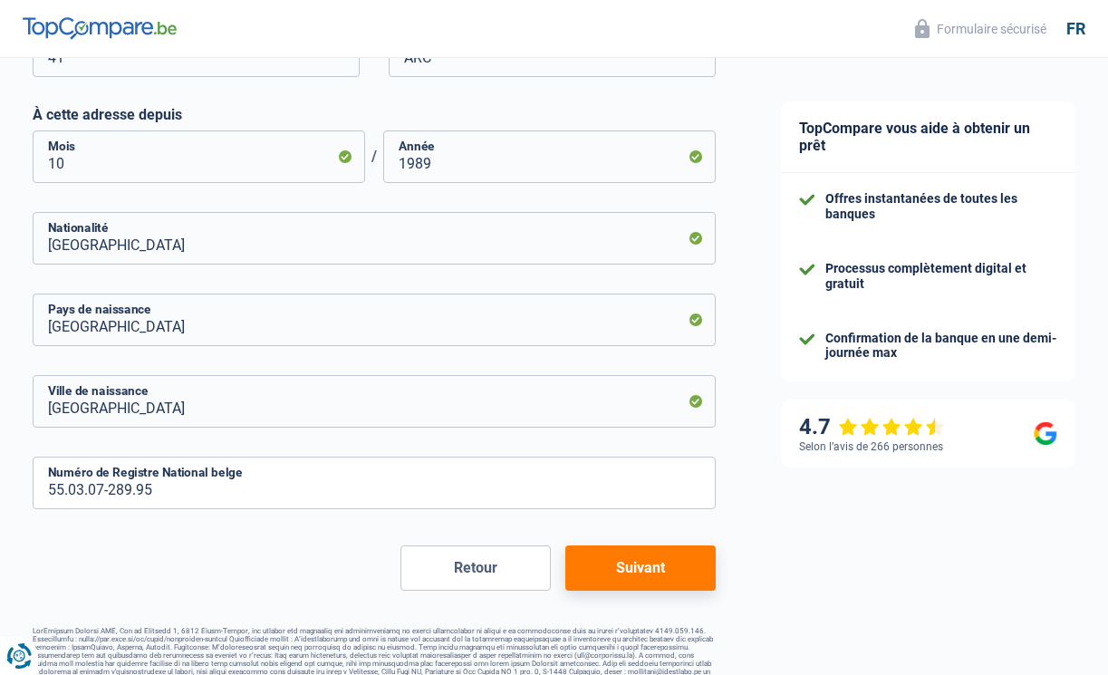
click at [628, 557] on button "Suivant" at bounding box center [640, 567] width 150 height 45
select select "pension"
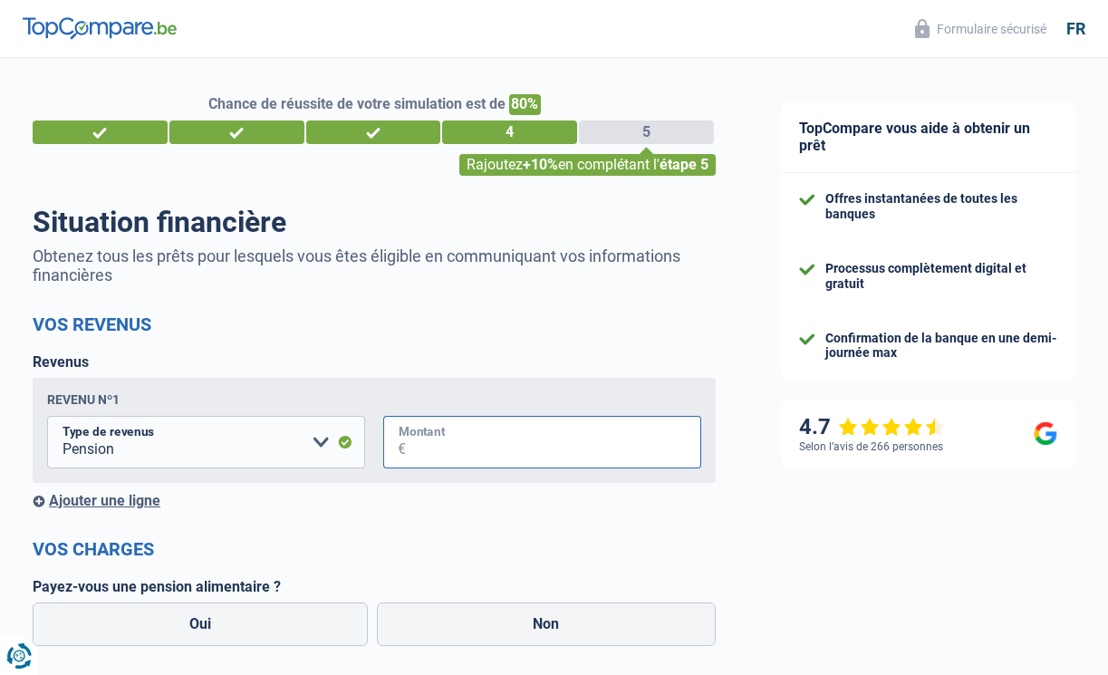
click at [529, 451] on input "Montant" at bounding box center [553, 442] width 295 height 53
type input "2.700"
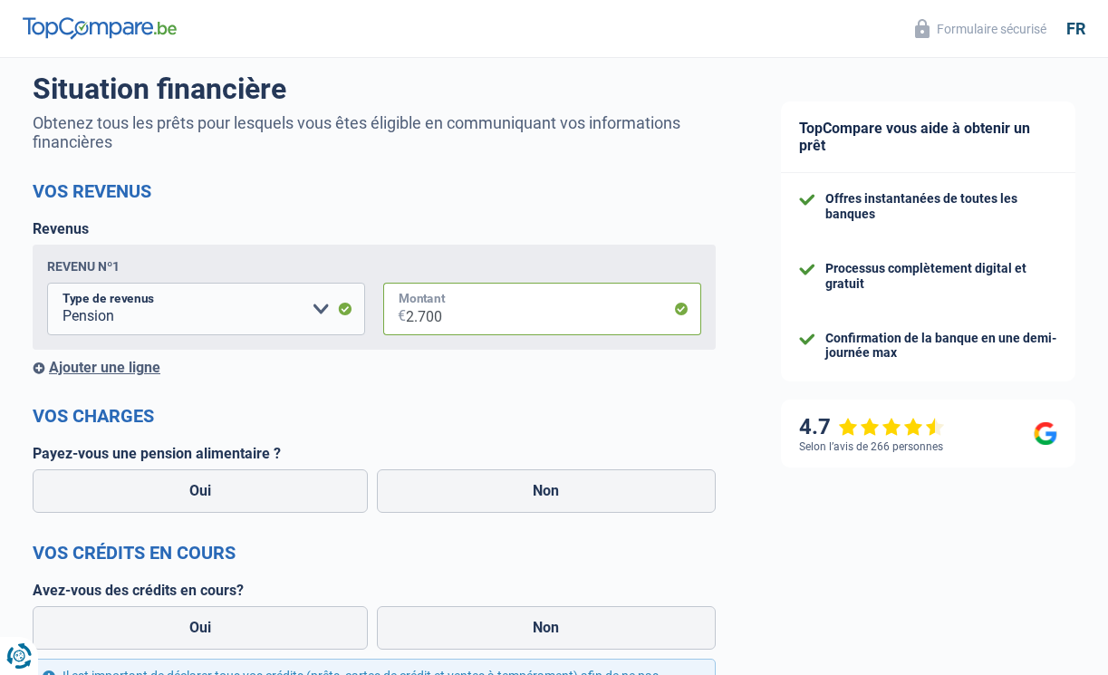
scroll to position [143, 0]
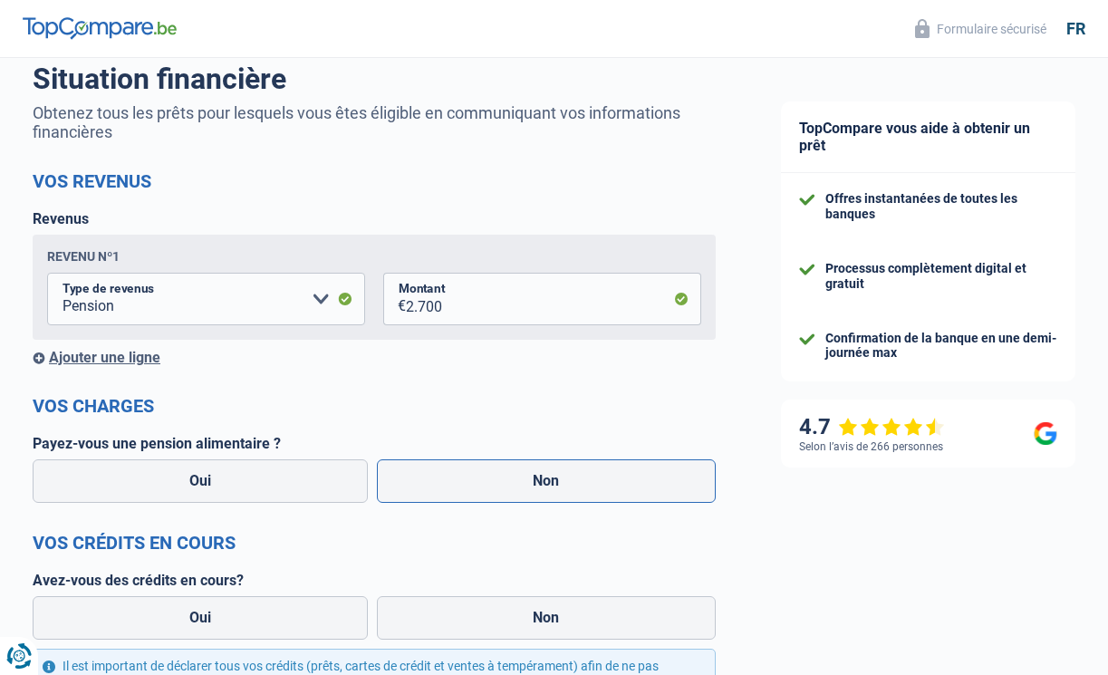
click at [475, 477] on label "Non" at bounding box center [547, 480] width 340 height 43
click at [475, 477] on input "Non" at bounding box center [547, 480] width 340 height 43
radio input "true"
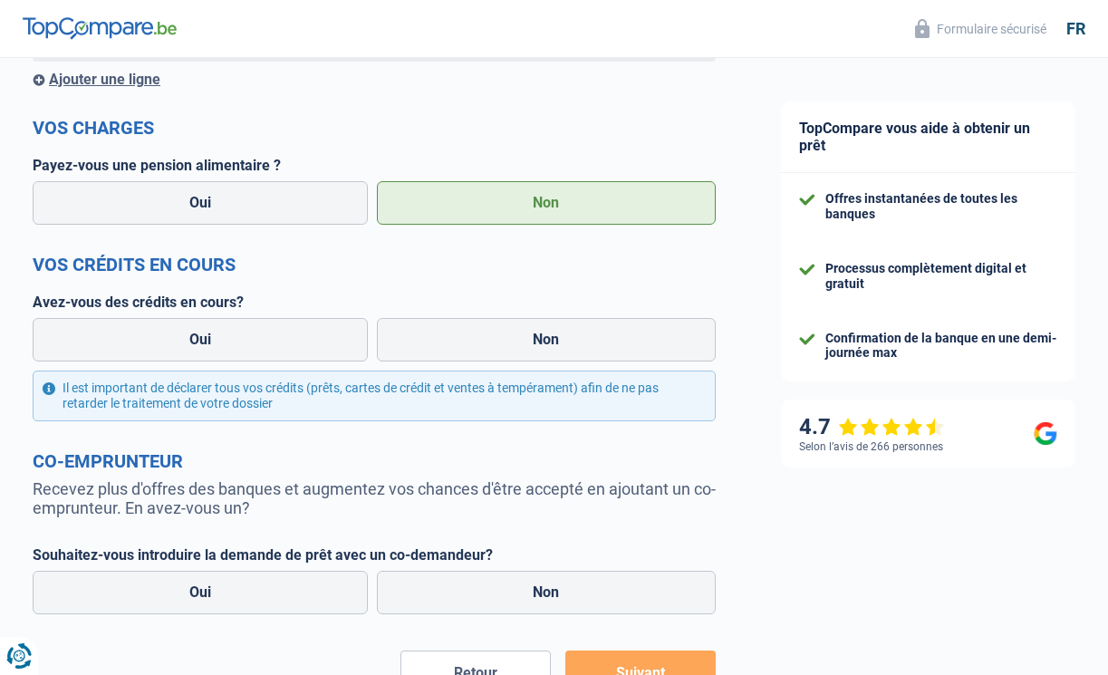
scroll to position [446, 0]
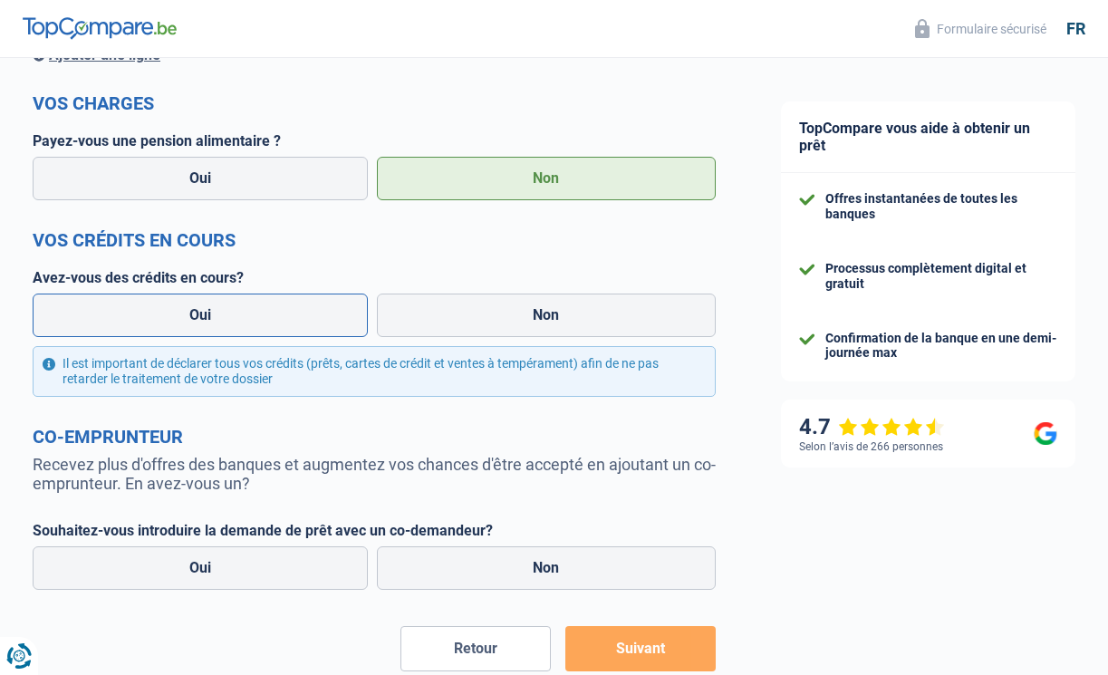
click at [290, 314] on label "Oui" at bounding box center [200, 314] width 335 height 43
click at [290, 314] on input "Oui" at bounding box center [200, 314] width 335 height 43
radio input "true"
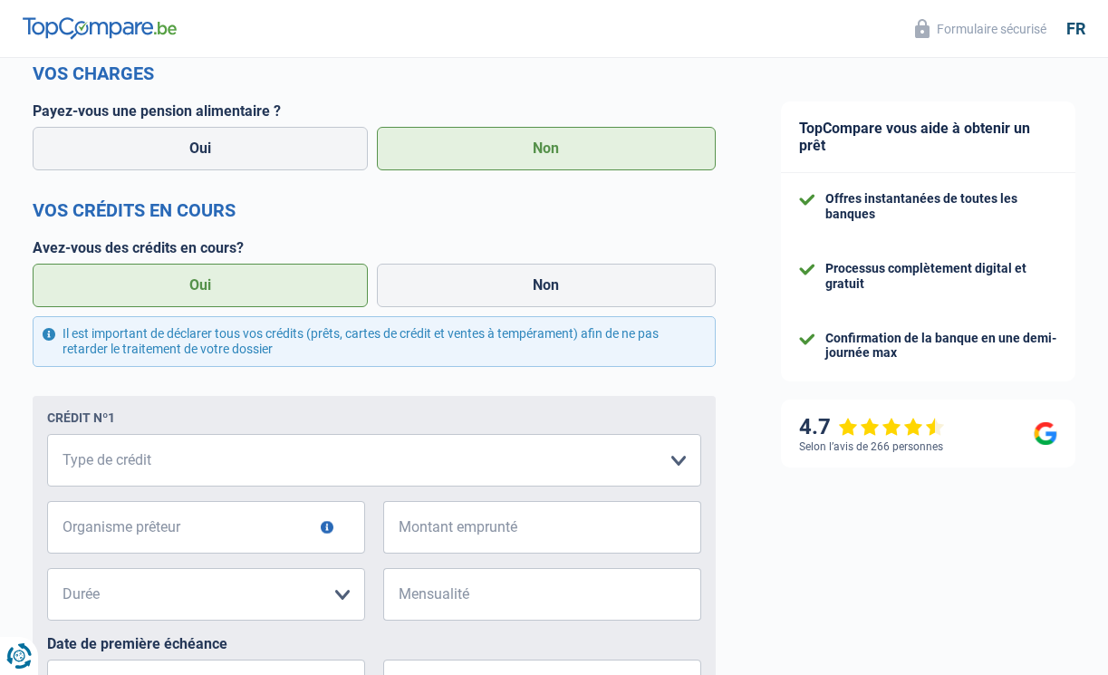
scroll to position [539, 0]
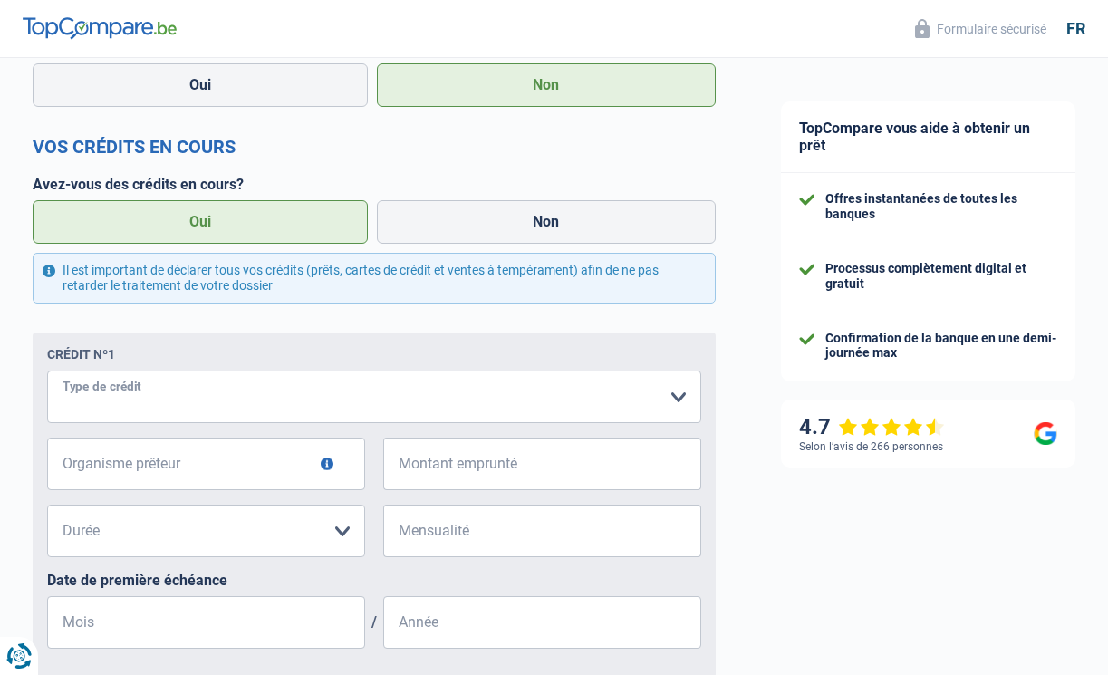
select select "personalSale"
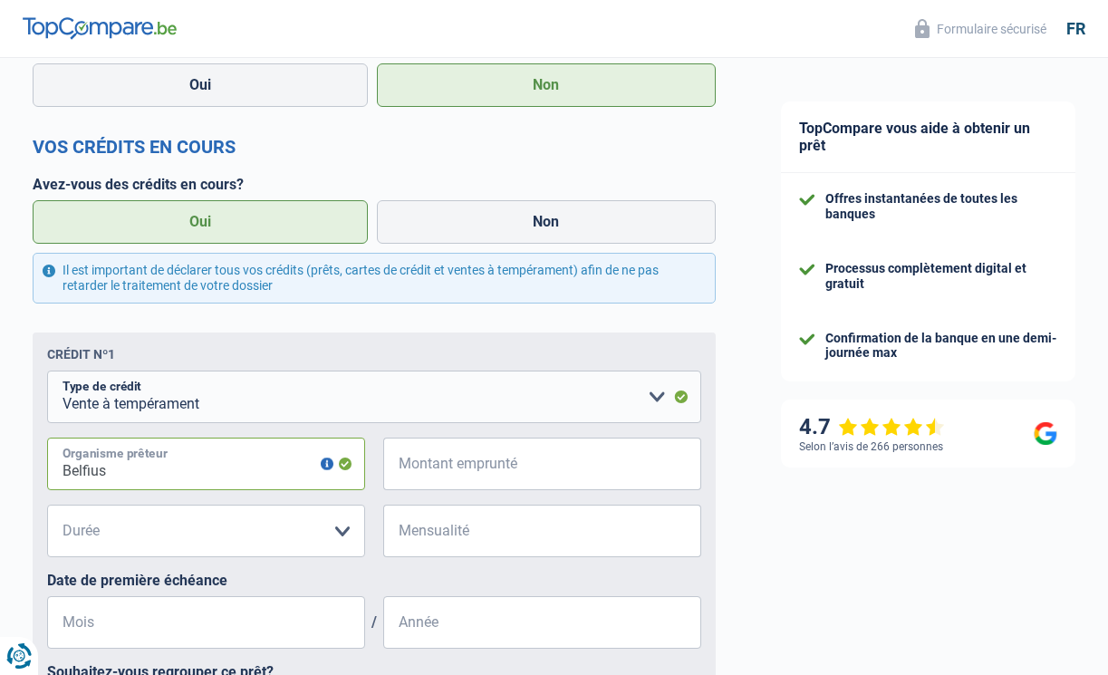
type input "Belfius"
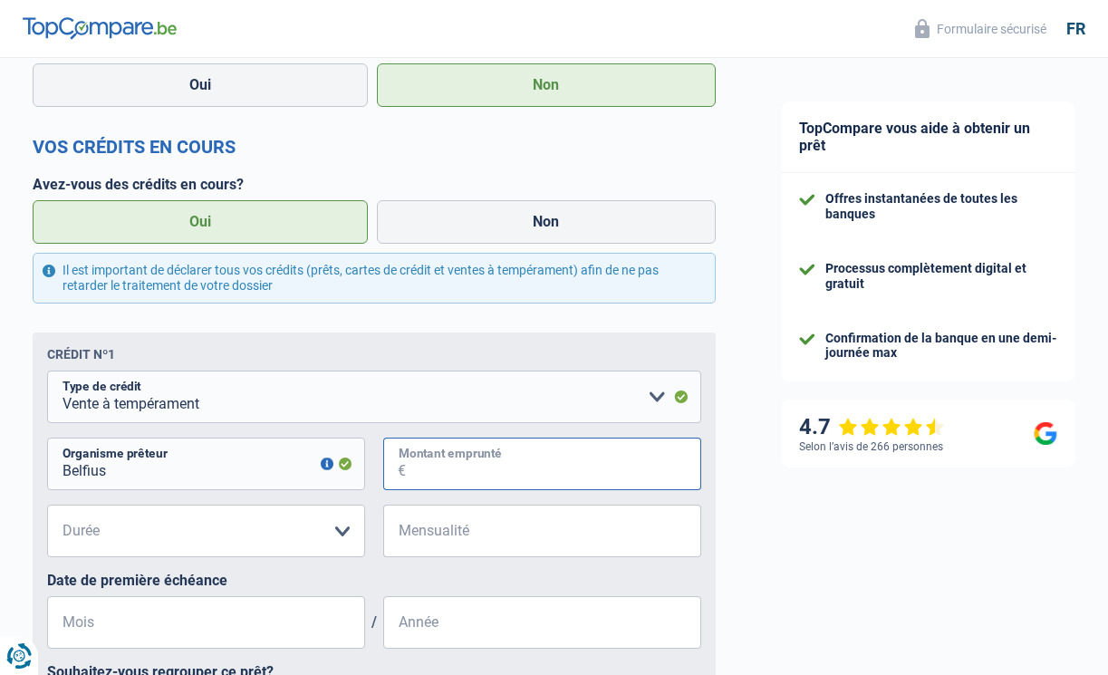
click at [426, 464] on input "Montant emprunté" at bounding box center [553, 463] width 295 height 53
type input "3.000"
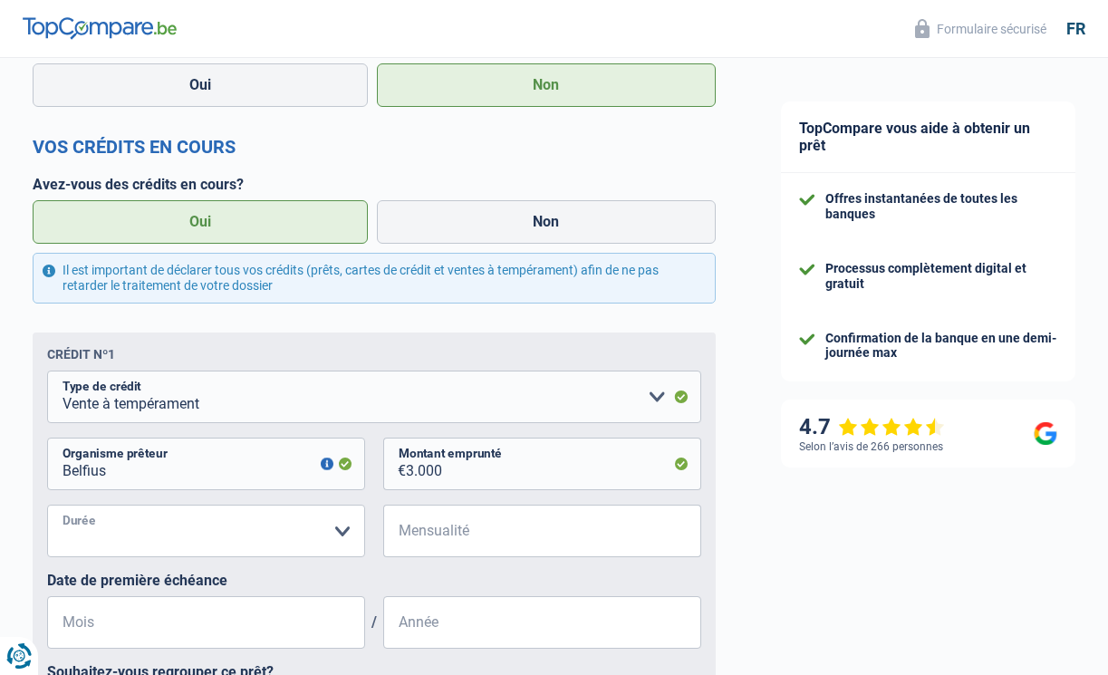
click at [268, 527] on select "12 mois 18 mois 24 mois 30 mois Veuillez sélectionner une option" at bounding box center [206, 530] width 318 height 53
select select "30"
click at [449, 524] on input "Mensualité" at bounding box center [553, 530] width 295 height 53
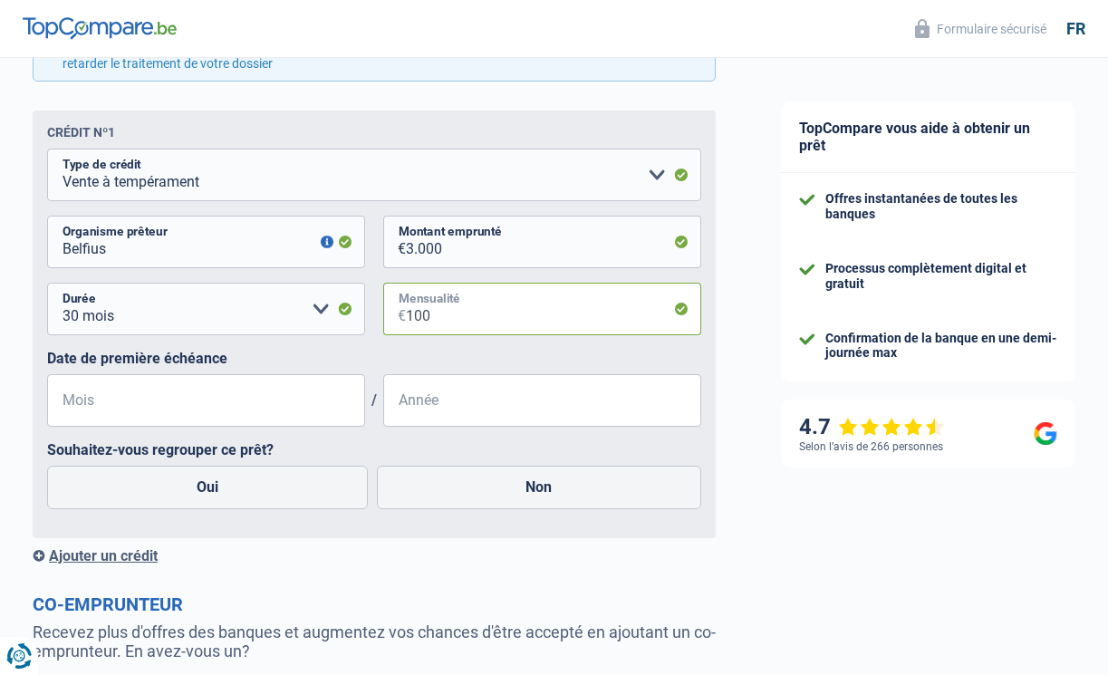
scroll to position [766, 0]
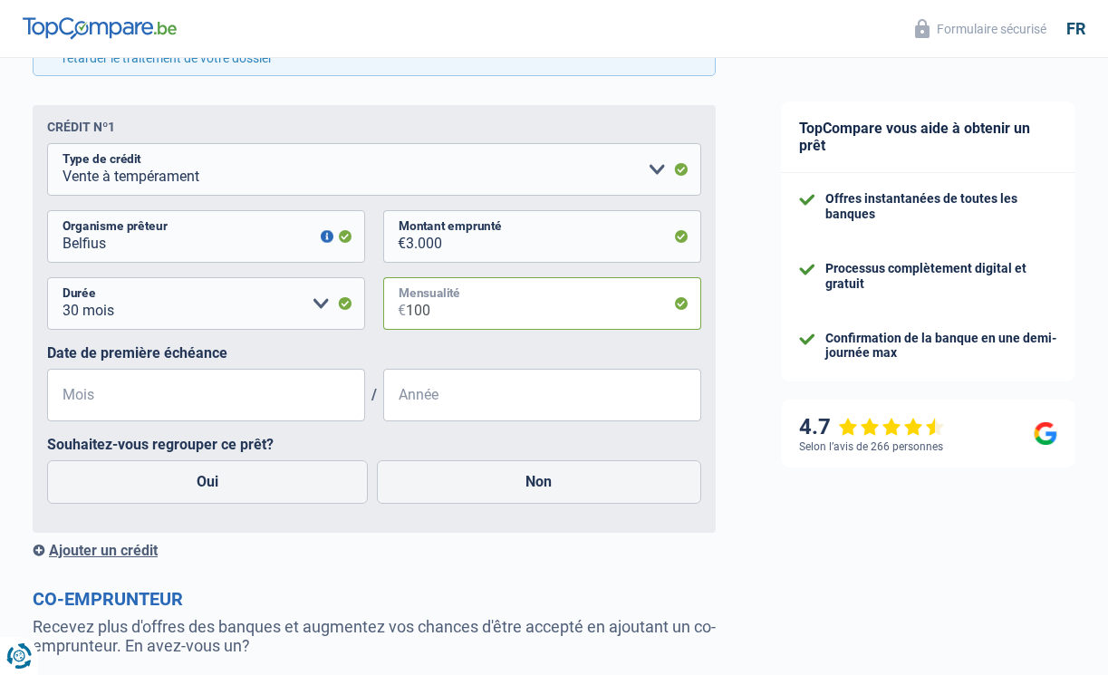
type input "100"
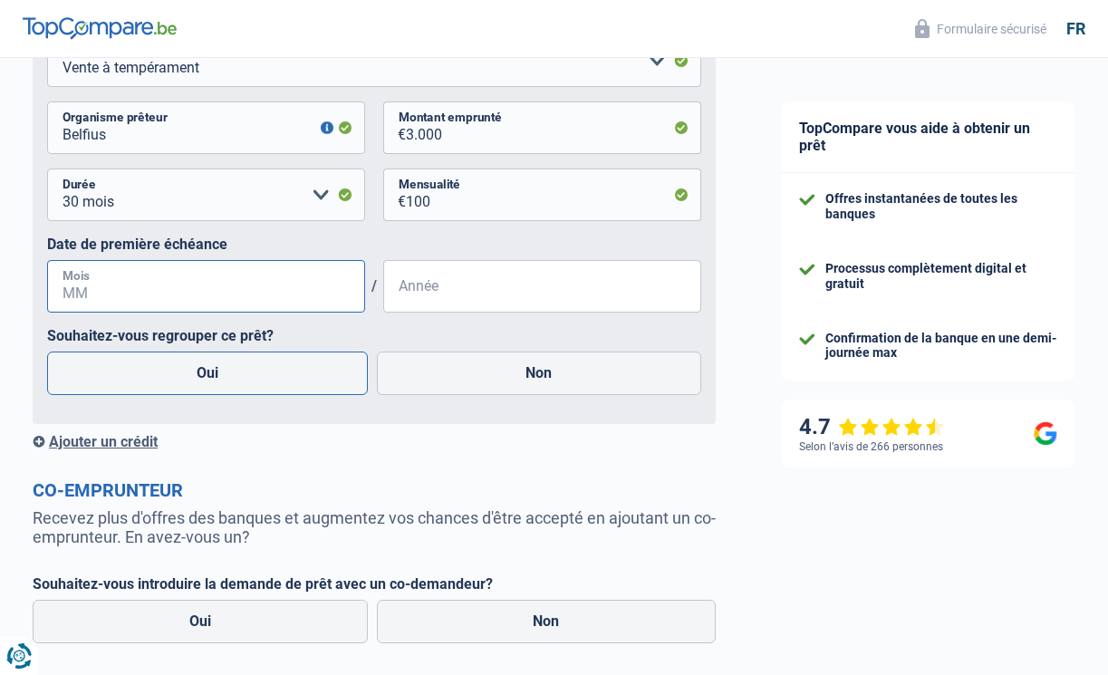
scroll to position [874, 0]
click at [227, 293] on input "Mois" at bounding box center [206, 287] width 318 height 53
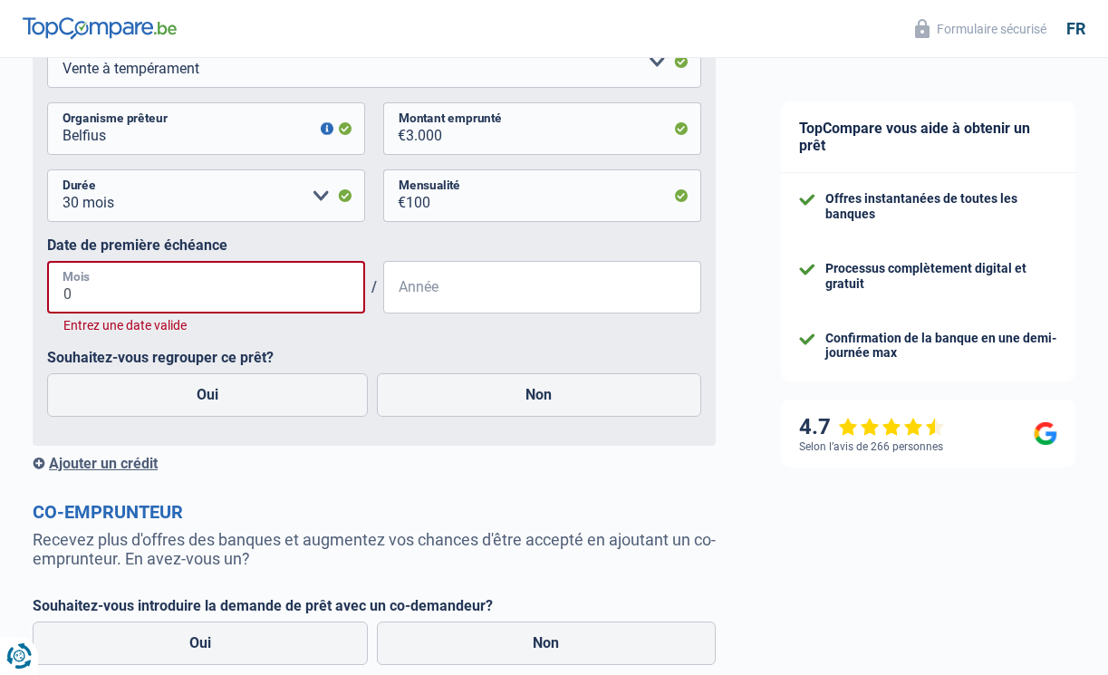
type input "06"
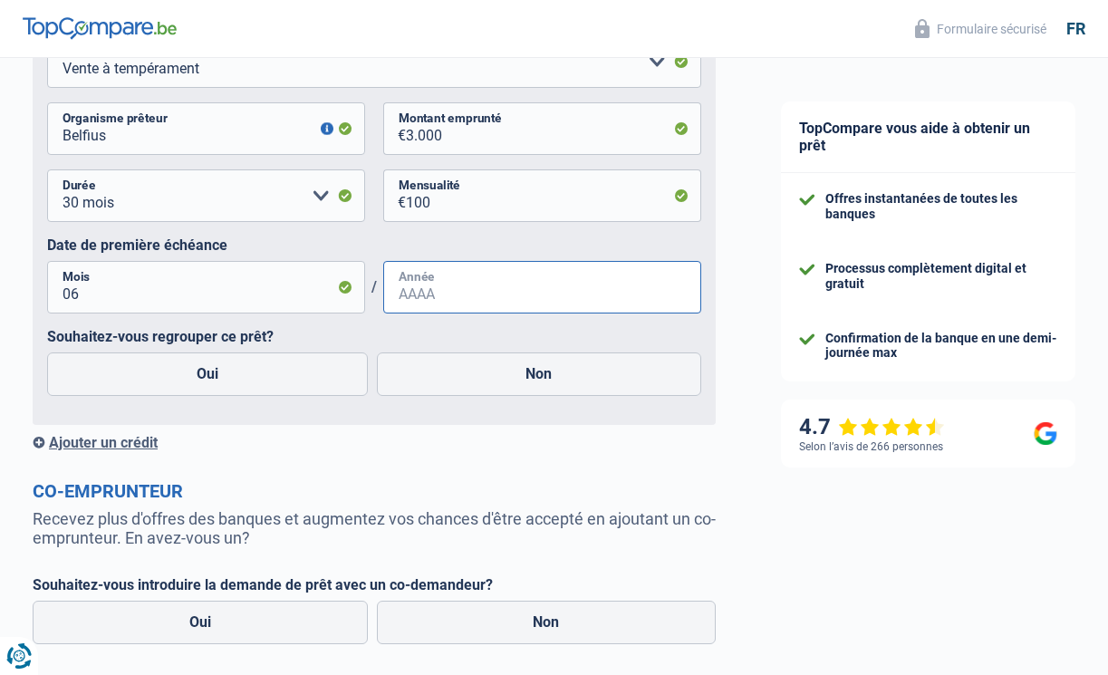
click at [417, 294] on input "Année" at bounding box center [542, 287] width 318 height 53
type input "2024"
click at [445, 360] on label "Non" at bounding box center [539, 373] width 325 height 43
click at [445, 360] on input "Non" at bounding box center [539, 373] width 325 height 43
radio input "true"
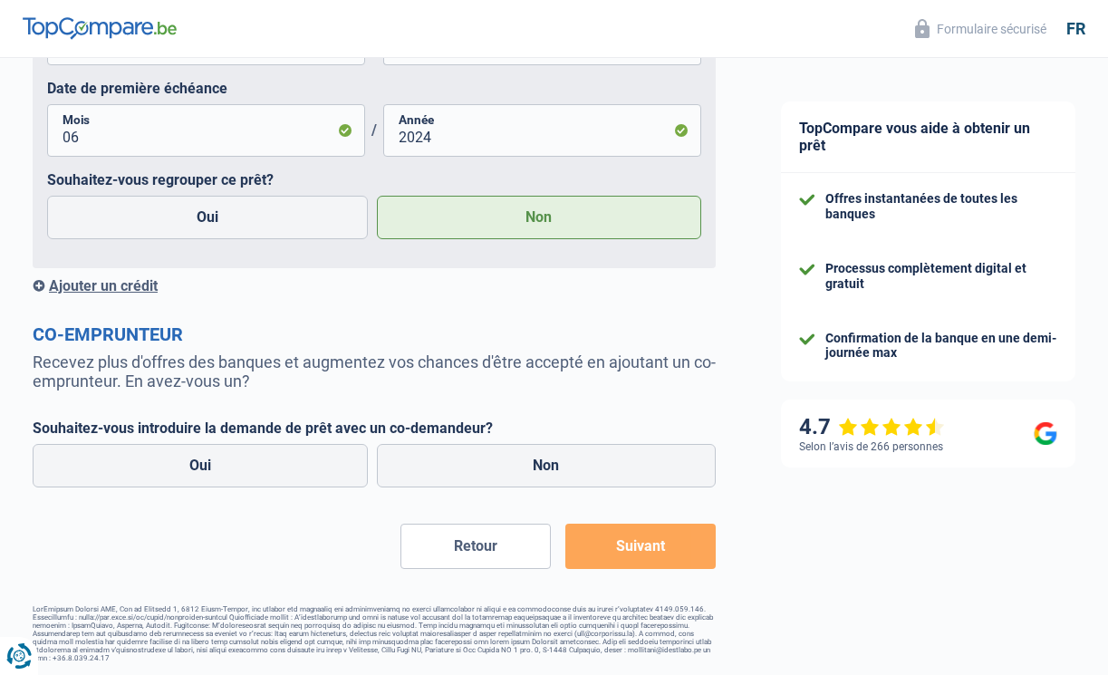
scroll to position [1030, 0]
click at [542, 452] on label "Non" at bounding box center [547, 466] width 340 height 43
click at [542, 452] on input "Non" at bounding box center [547, 466] width 340 height 43
radio input "true"
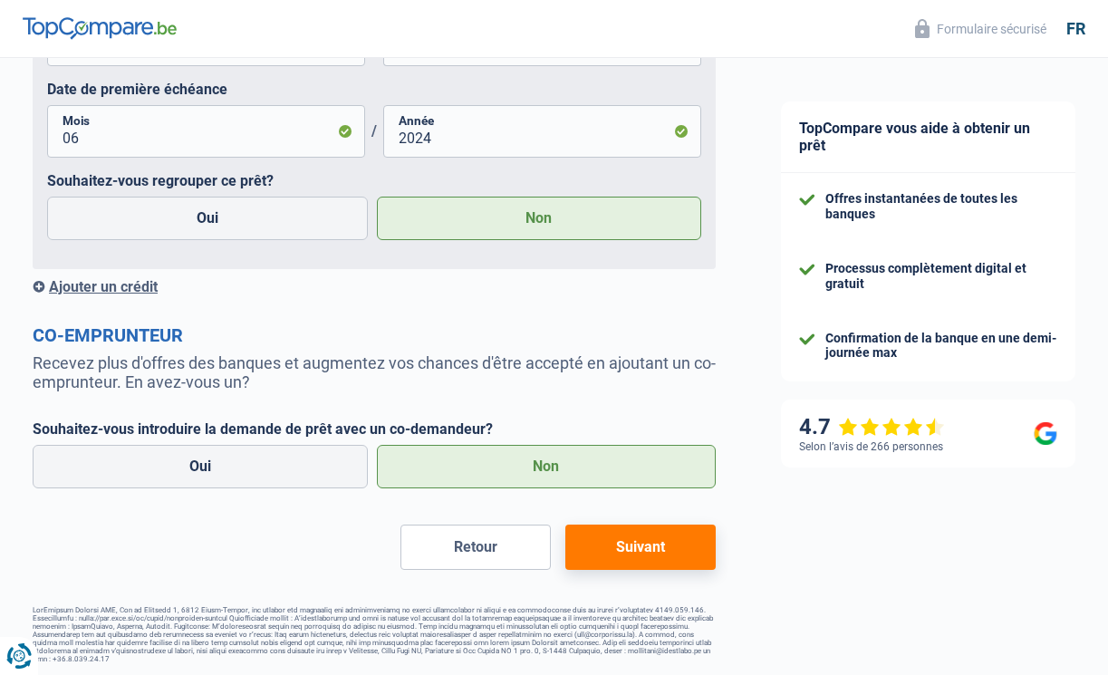
click at [634, 548] on button "Suivant" at bounding box center [640, 546] width 150 height 45
select select "48"
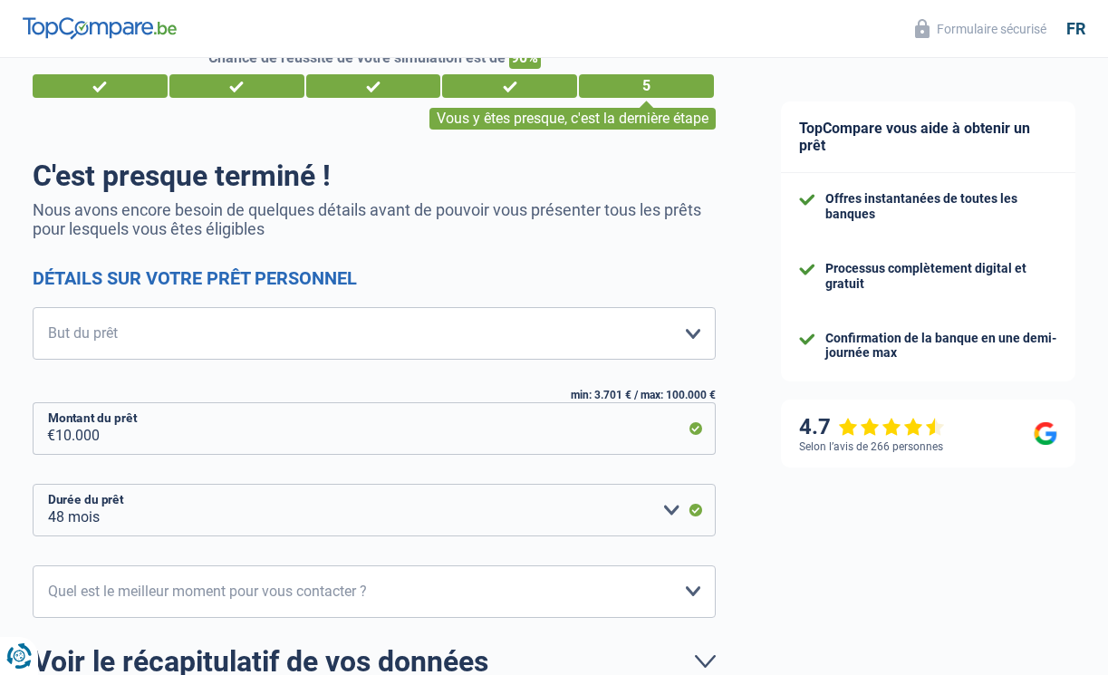
scroll to position [46, 0]
select select "other"
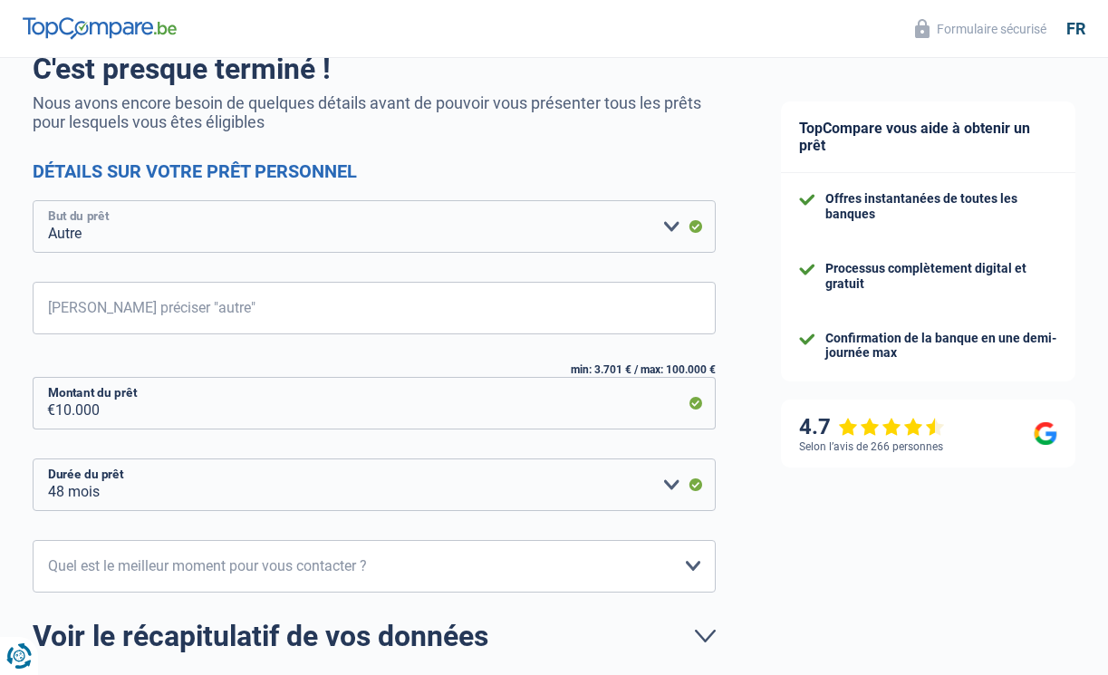
scroll to position [211, 0]
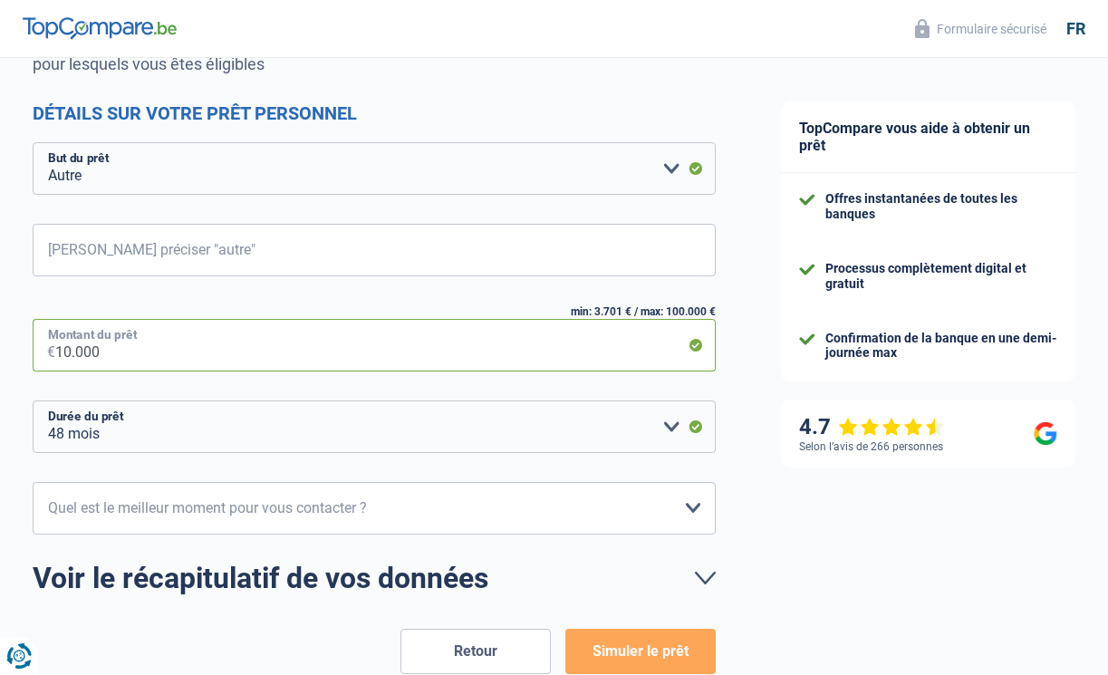
click at [75, 353] on input "10.000" at bounding box center [385, 345] width 660 height 53
type input "5"
select select "24"
type input "5.000"
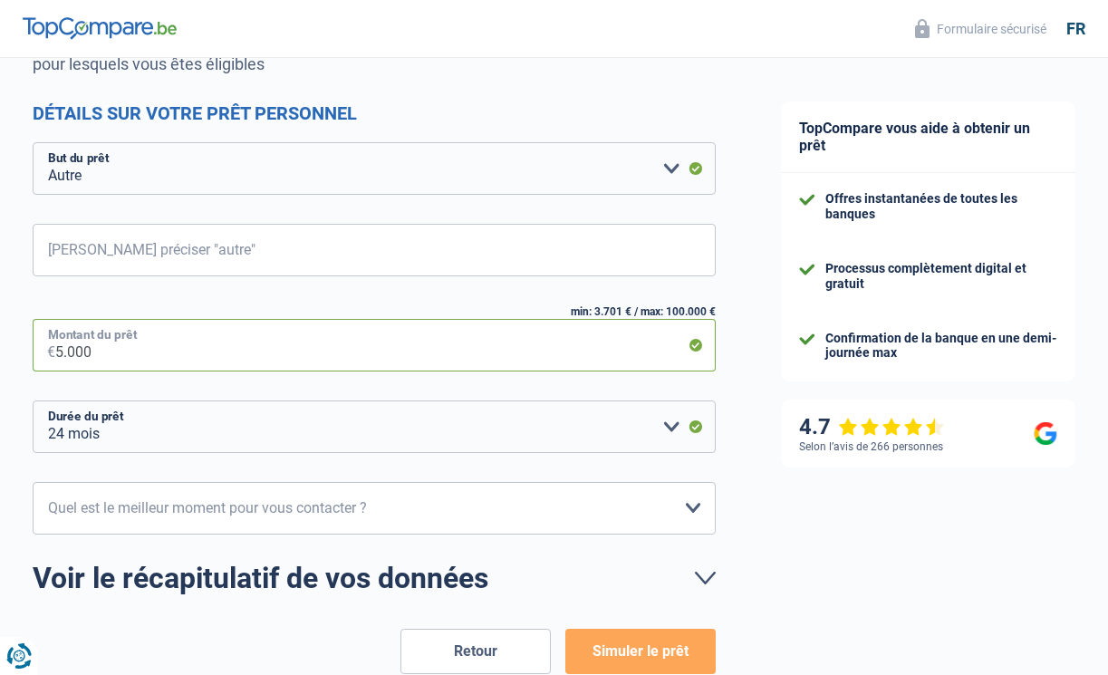
select select "36"
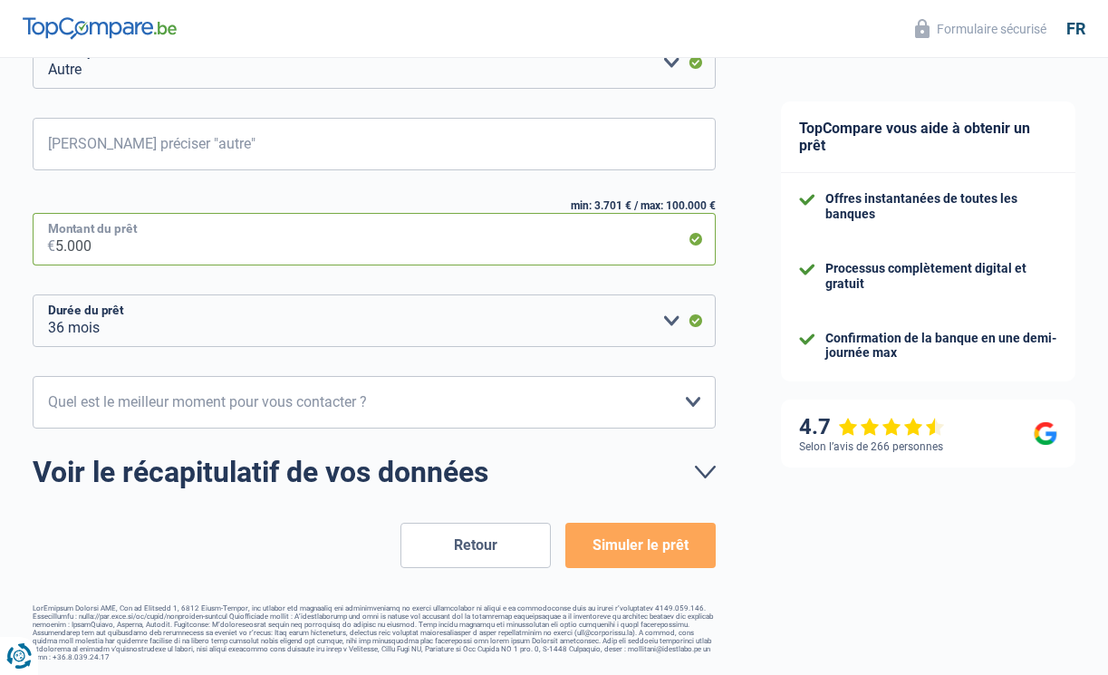
scroll to position [316, 0]
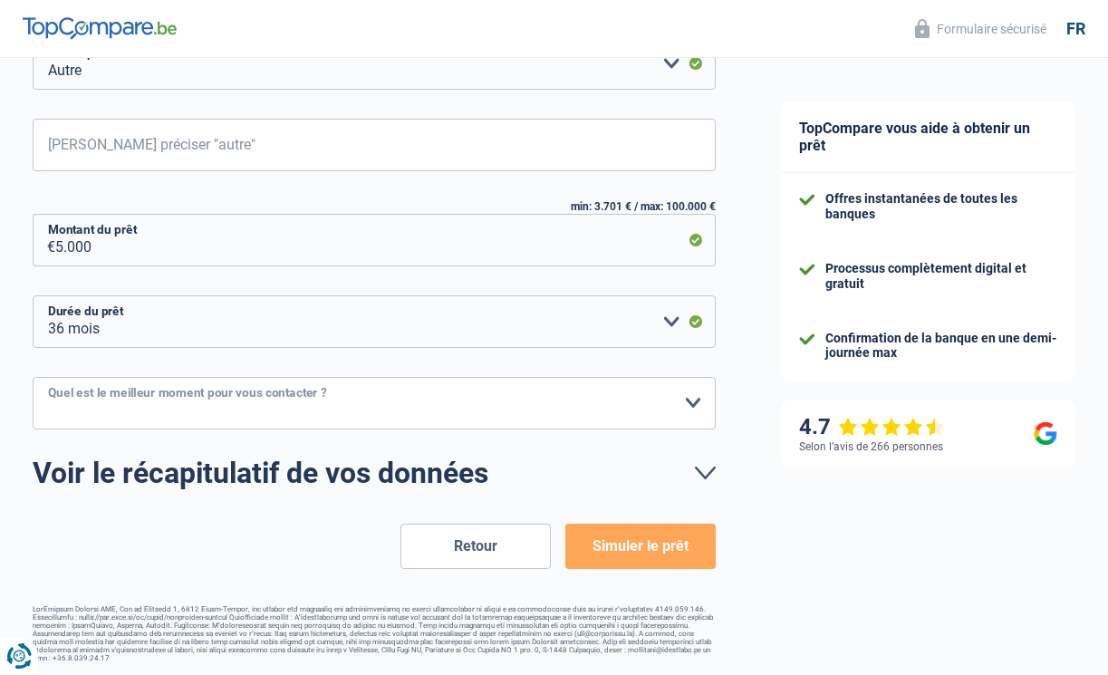
select select "16-18"
click at [614, 542] on button "Simuler le prêt" at bounding box center [640, 545] width 150 height 45
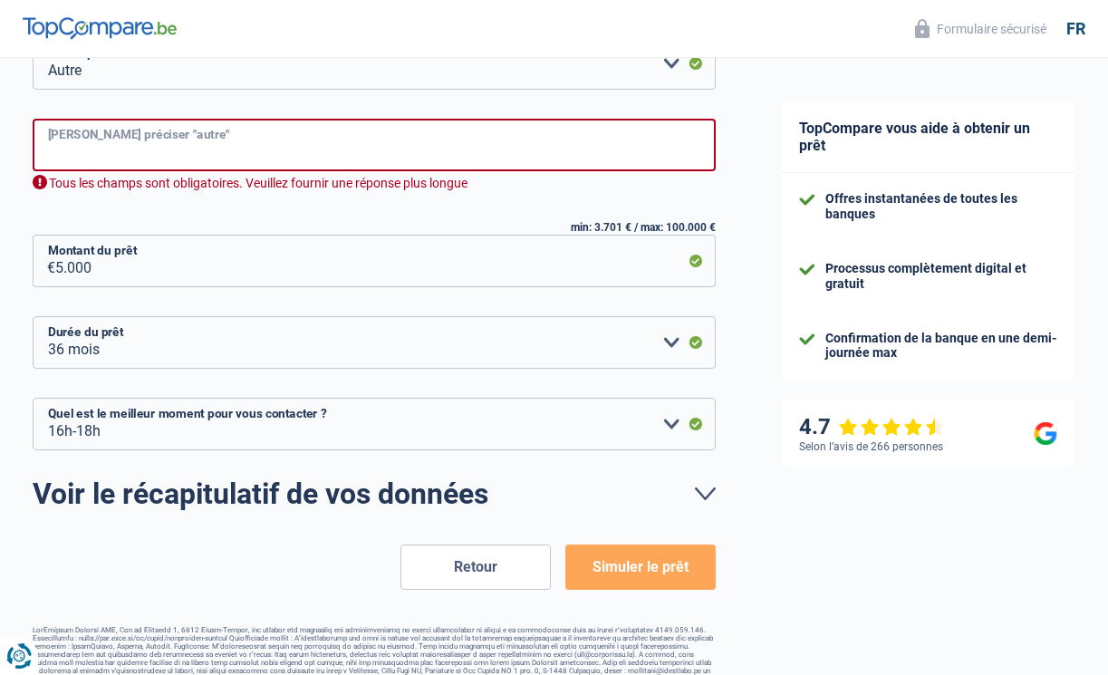
click at [316, 149] on input "Veuillez préciser "autre"" at bounding box center [374, 145] width 683 height 53
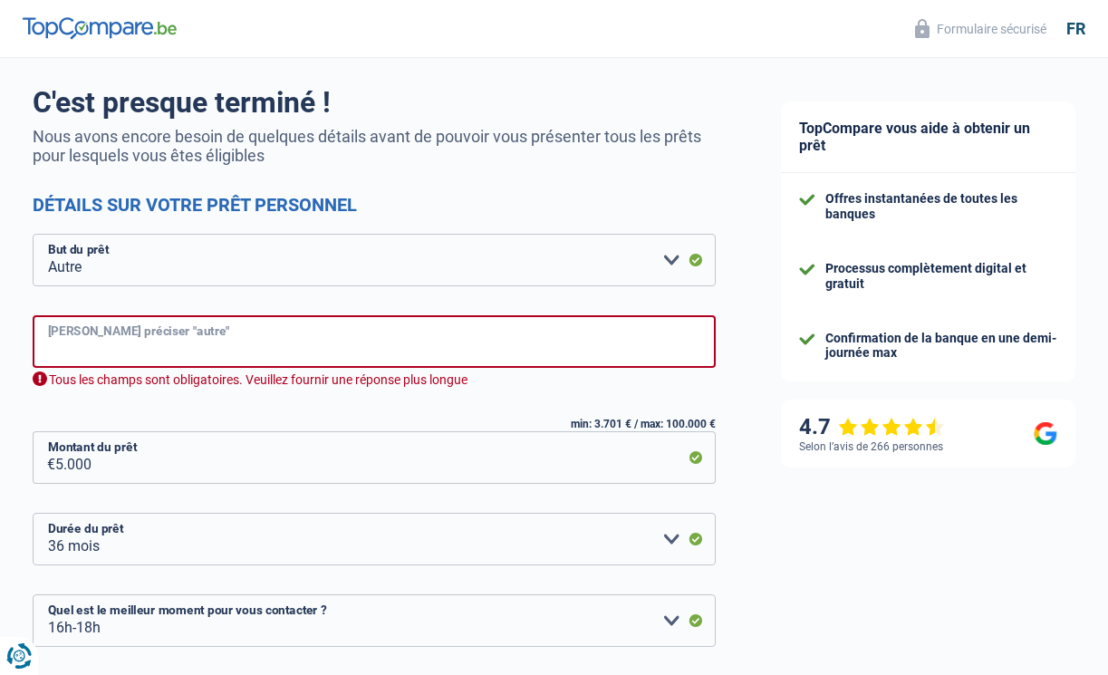
scroll to position [101, 0]
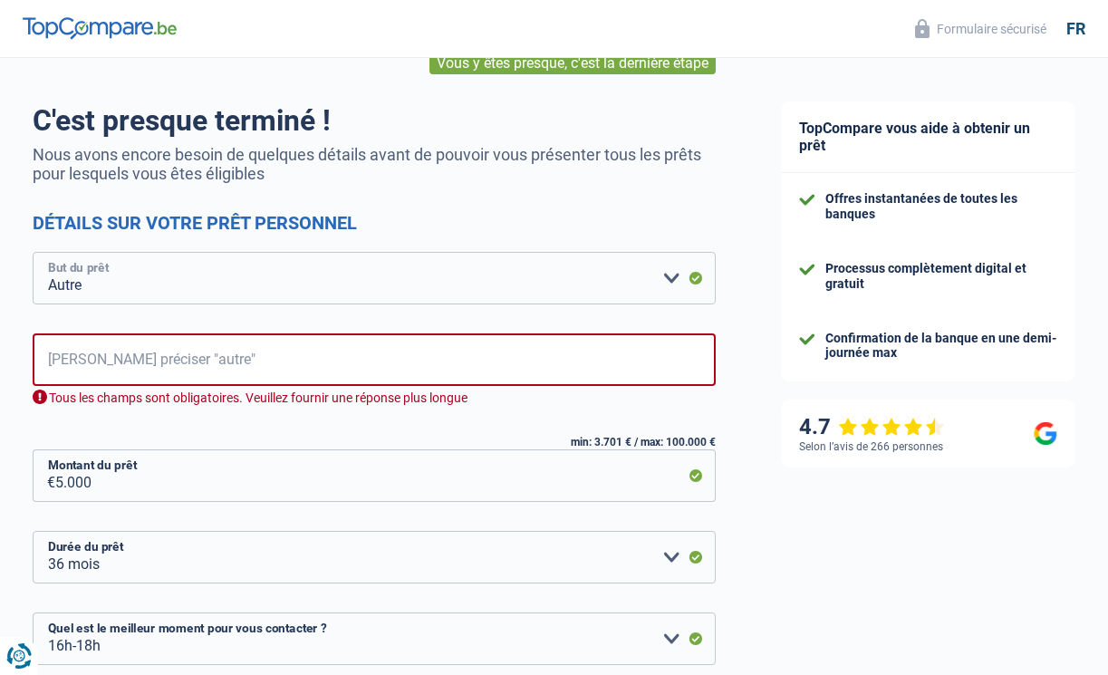
select select "renovation"
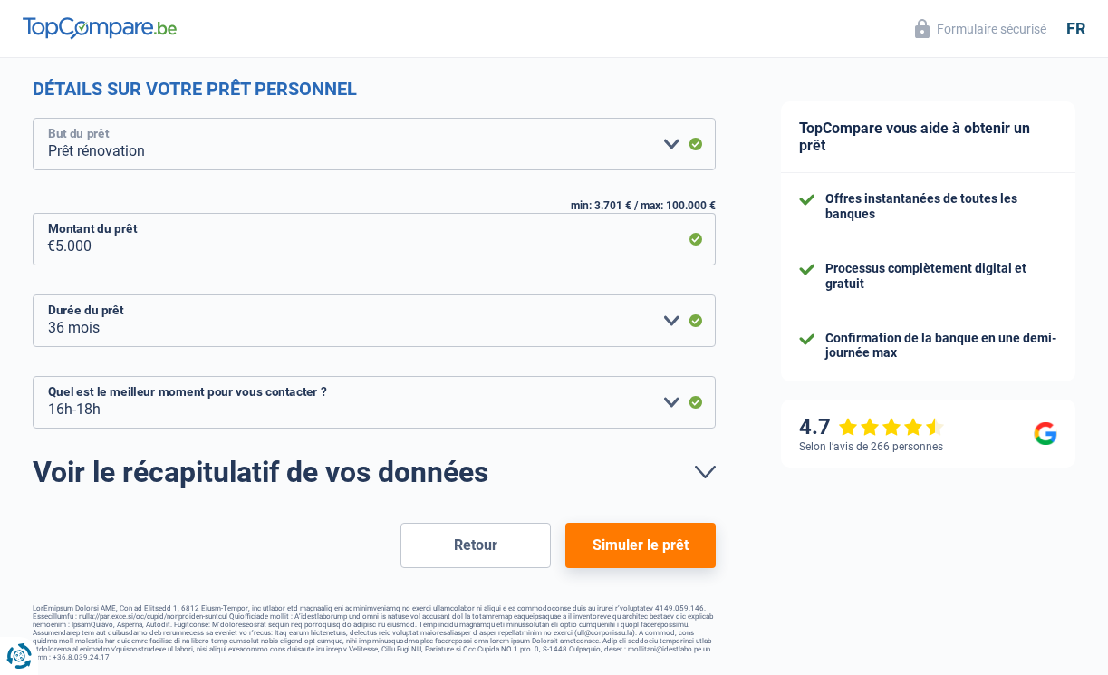
scroll to position [235, 0]
click at [629, 536] on button "Simuler le prêt" at bounding box center [640, 545] width 150 height 45
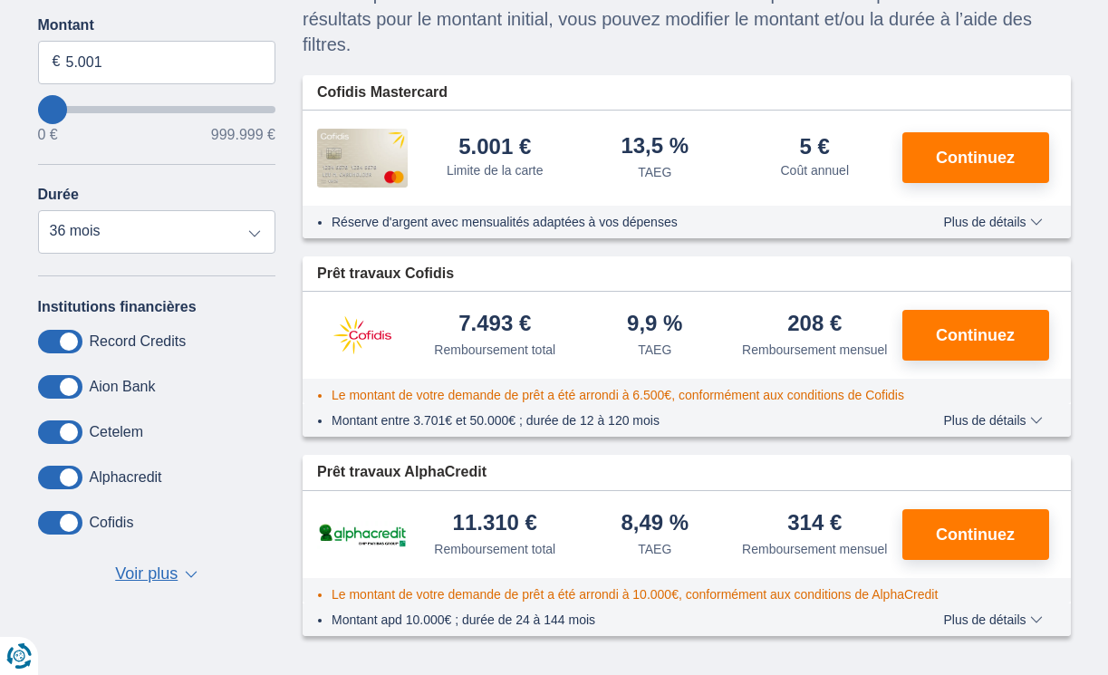
scroll to position [274, 0]
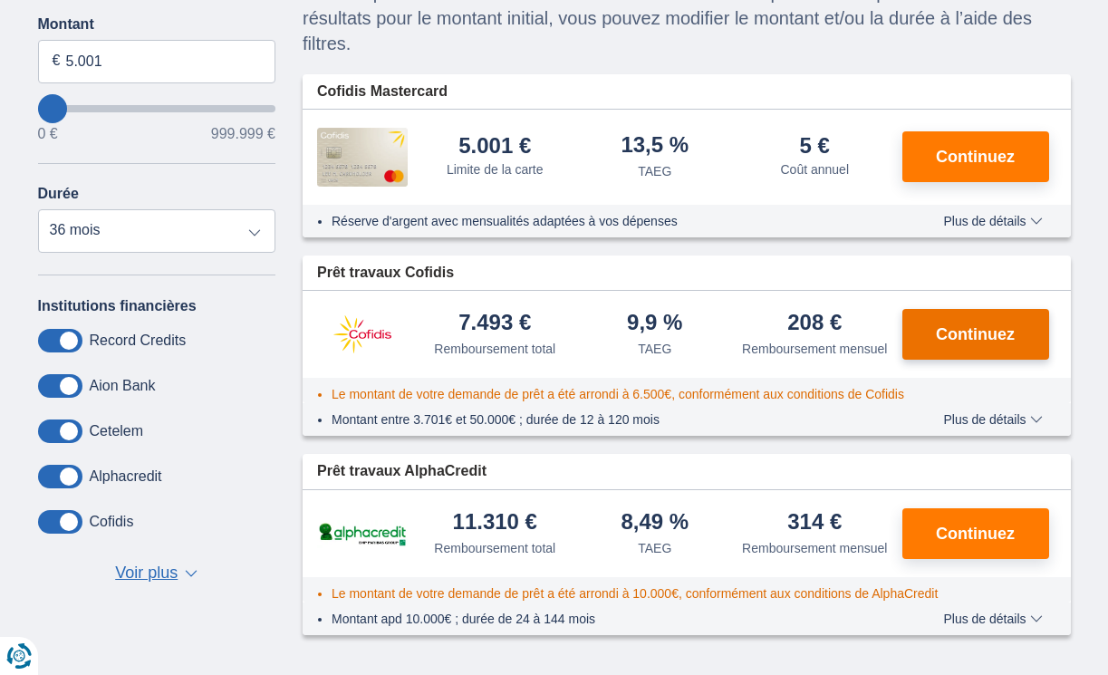
click at [959, 325] on button "Continuez" at bounding box center [975, 334] width 147 height 51
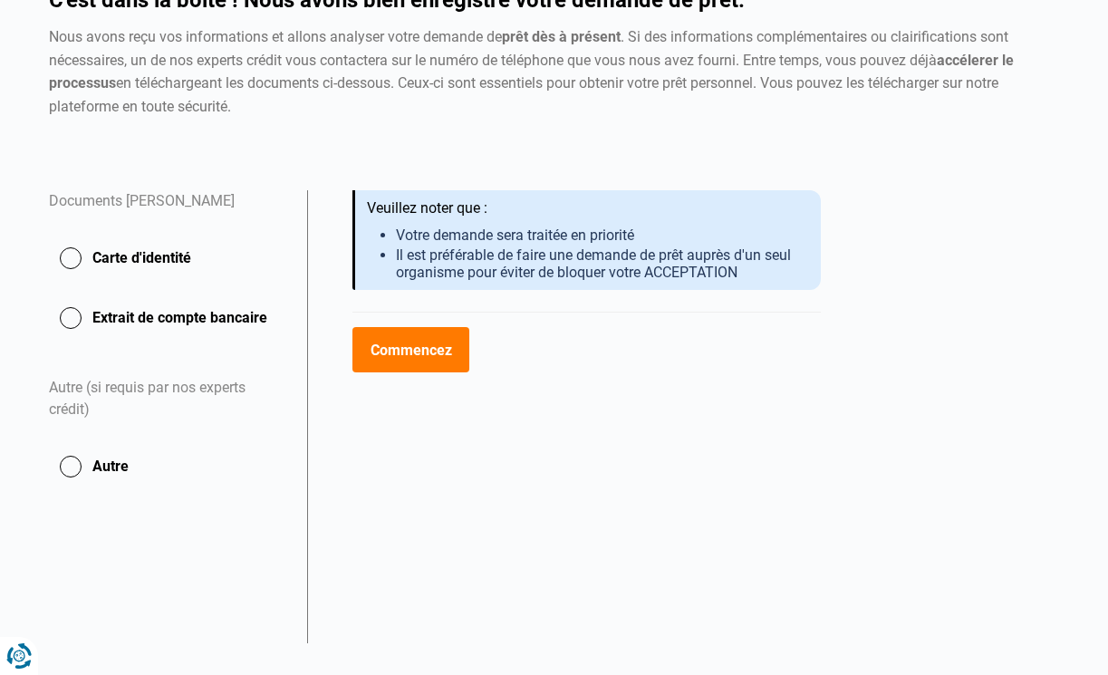
scroll to position [186, 0]
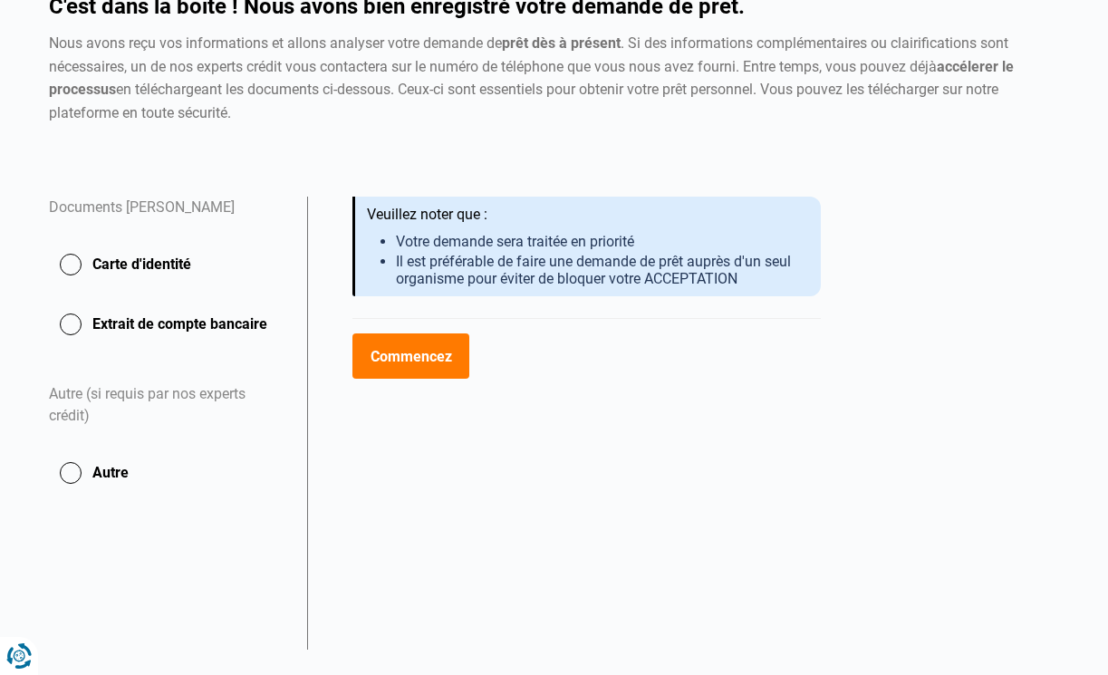
click at [68, 264] on button "Carte d'identité" at bounding box center [167, 264] width 236 height 45
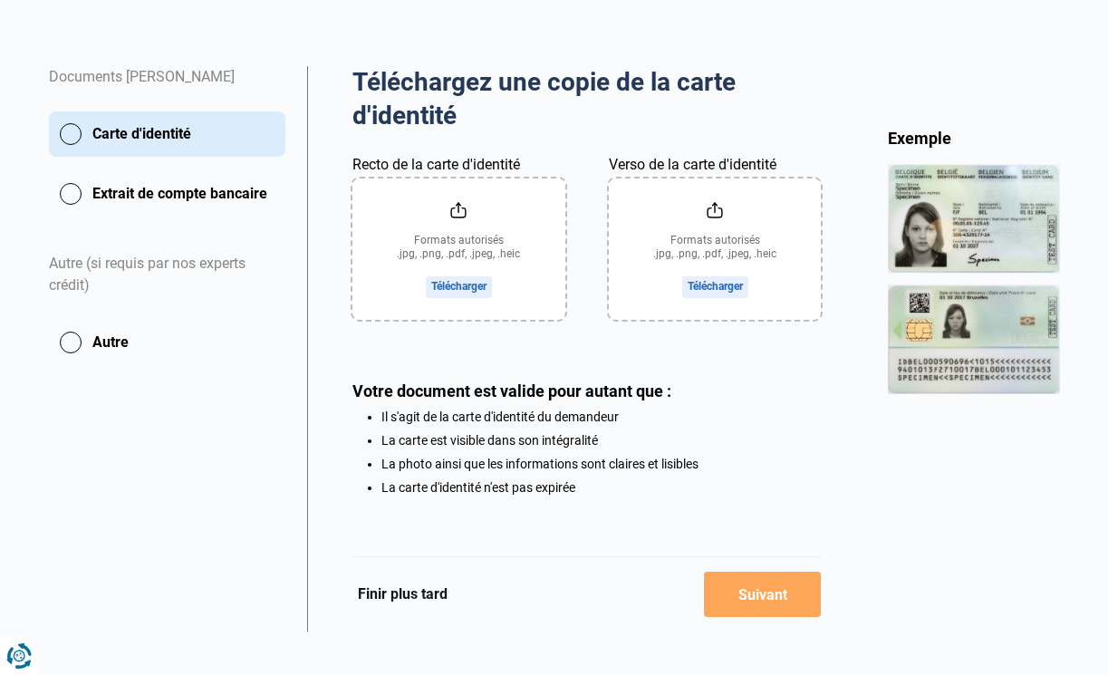
scroll to position [312, 0]
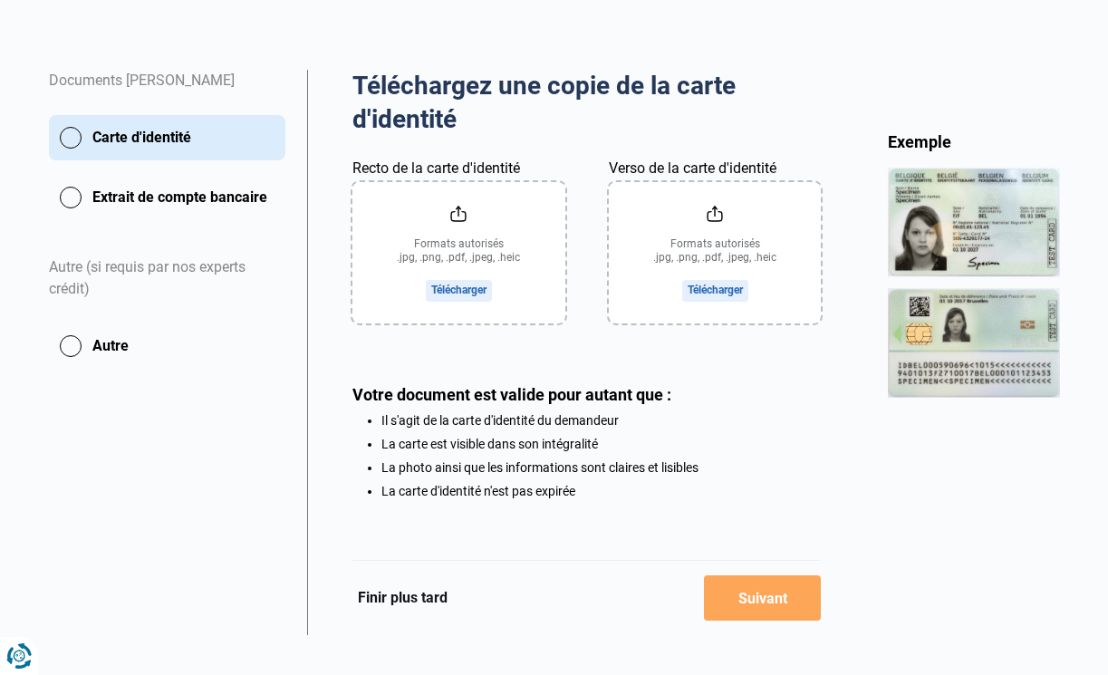
click at [459, 285] on input "Recto de la carte d'identité" at bounding box center [458, 252] width 213 height 141
click at [477, 286] on input "Recto de la carte d'identité" at bounding box center [458, 252] width 213 height 141
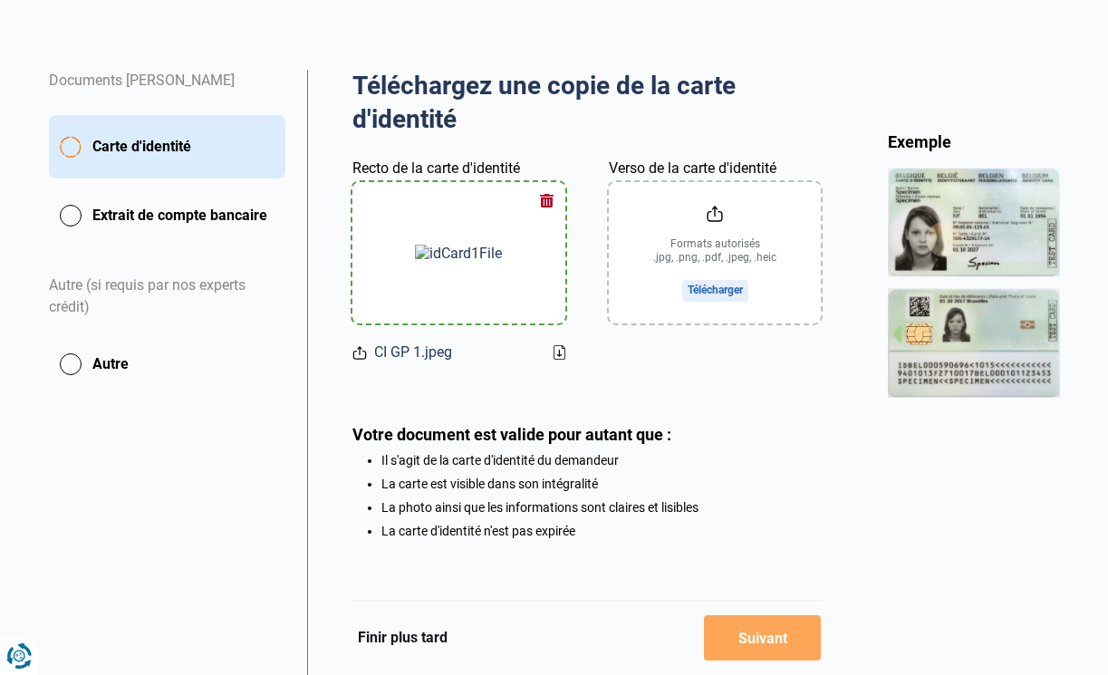
click at [723, 289] on input "Verso de la carte d'identité" at bounding box center [715, 252] width 213 height 141
type input "C:\fakepath\CI GP 1.jpeg"
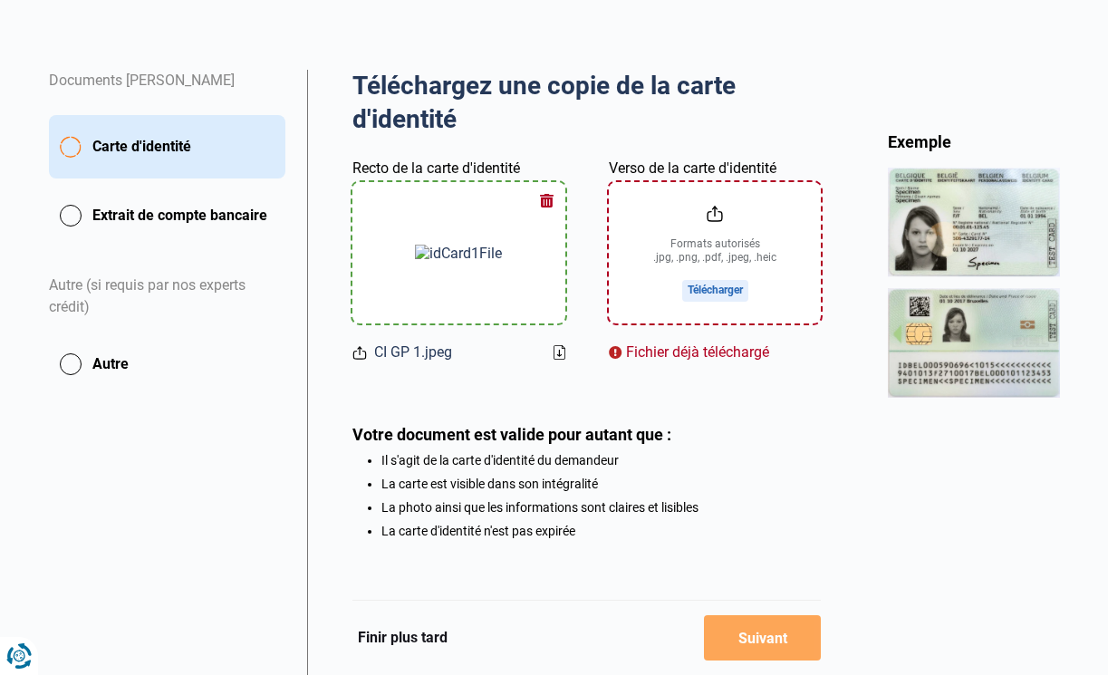
click at [713, 285] on input "Verso de la carte d'identité" at bounding box center [715, 252] width 213 height 141
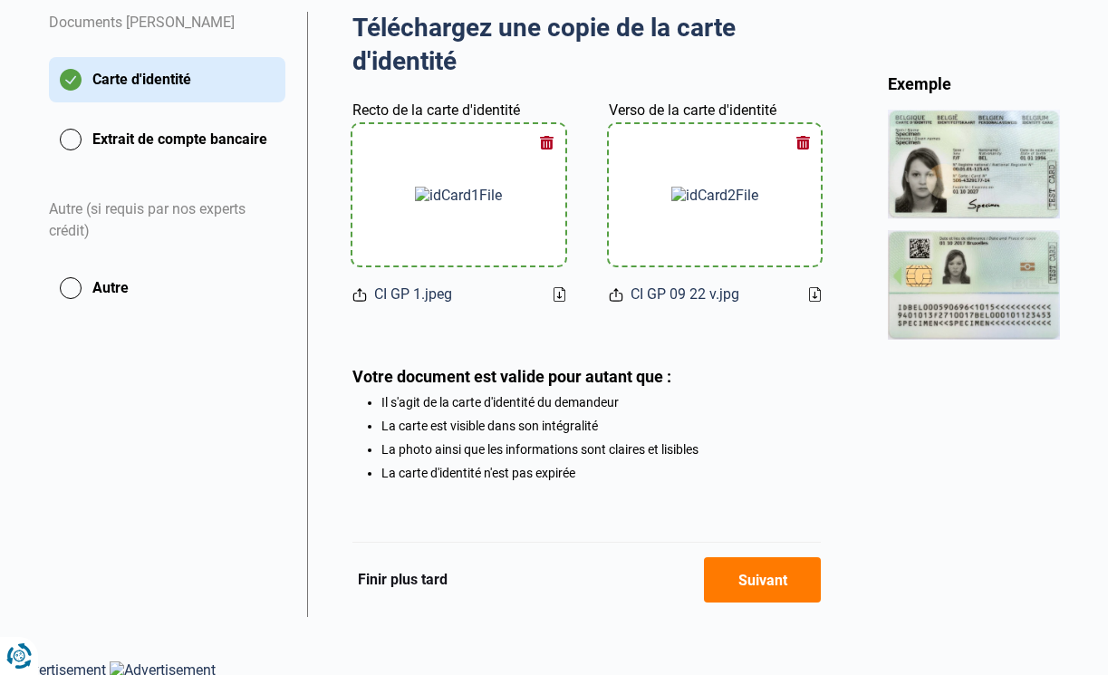
click at [759, 574] on button "Suivant" at bounding box center [762, 579] width 117 height 45
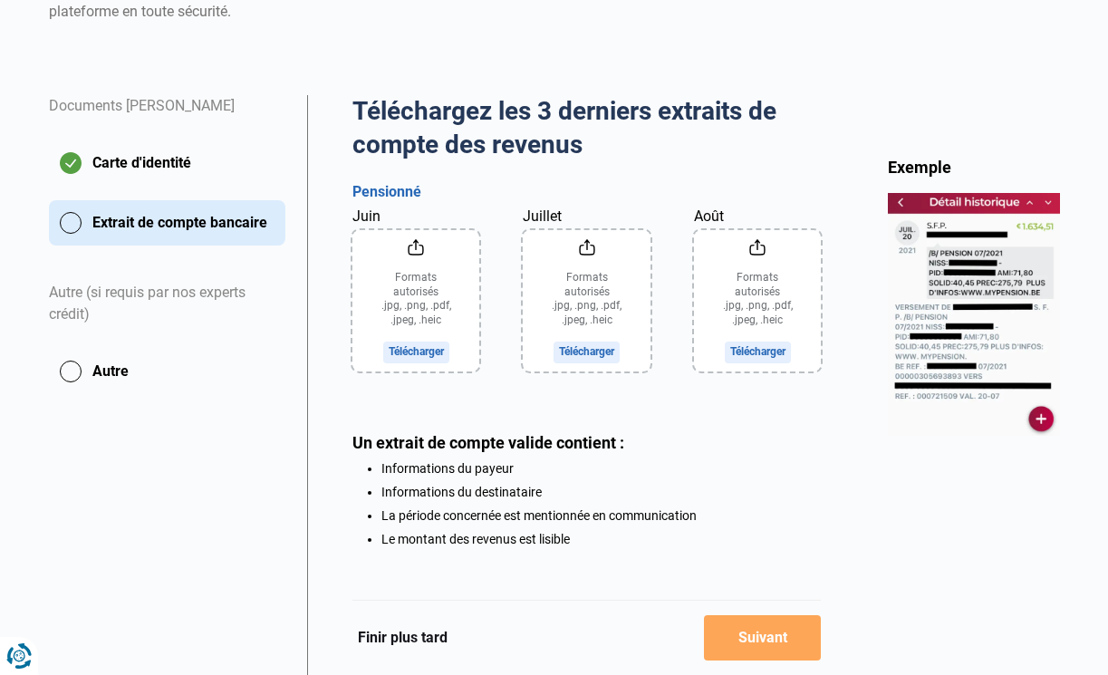
scroll to position [289, 0]
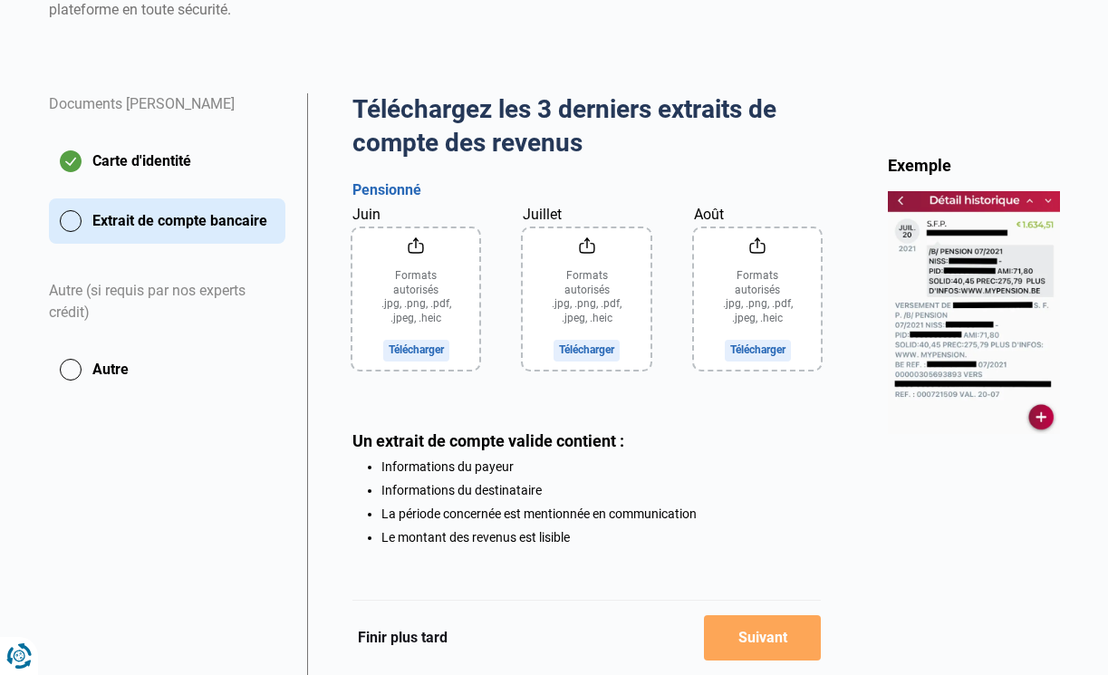
click at [976, 306] on img at bounding box center [974, 312] width 172 height 243
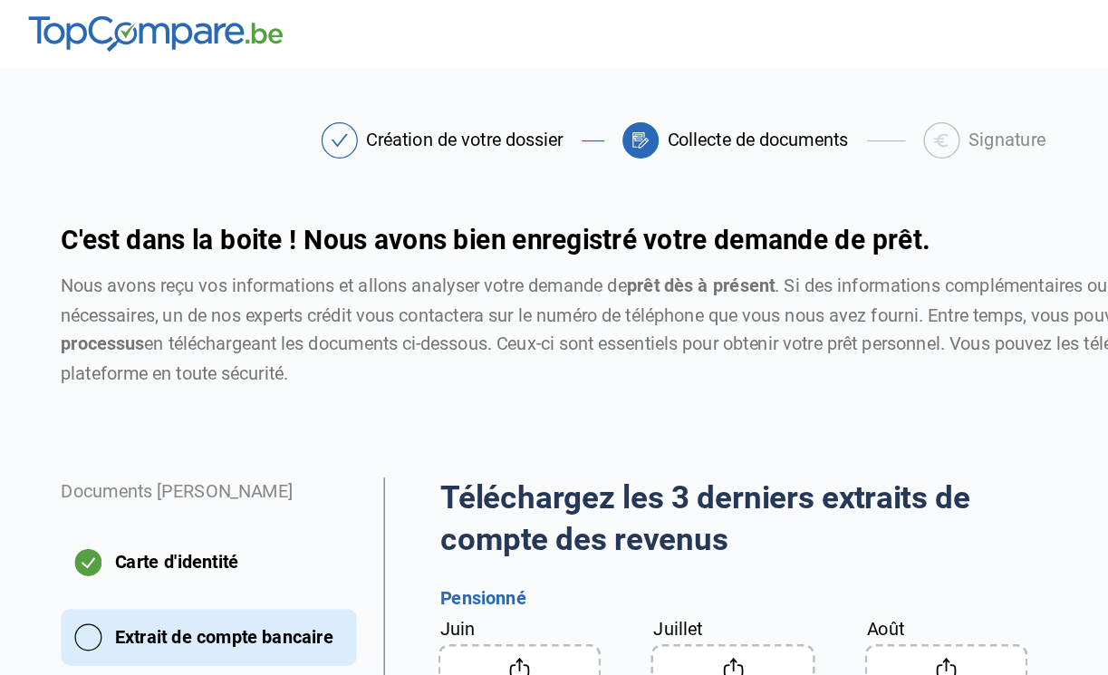
scroll to position [0, 0]
